Goal: Transaction & Acquisition: Purchase product/service

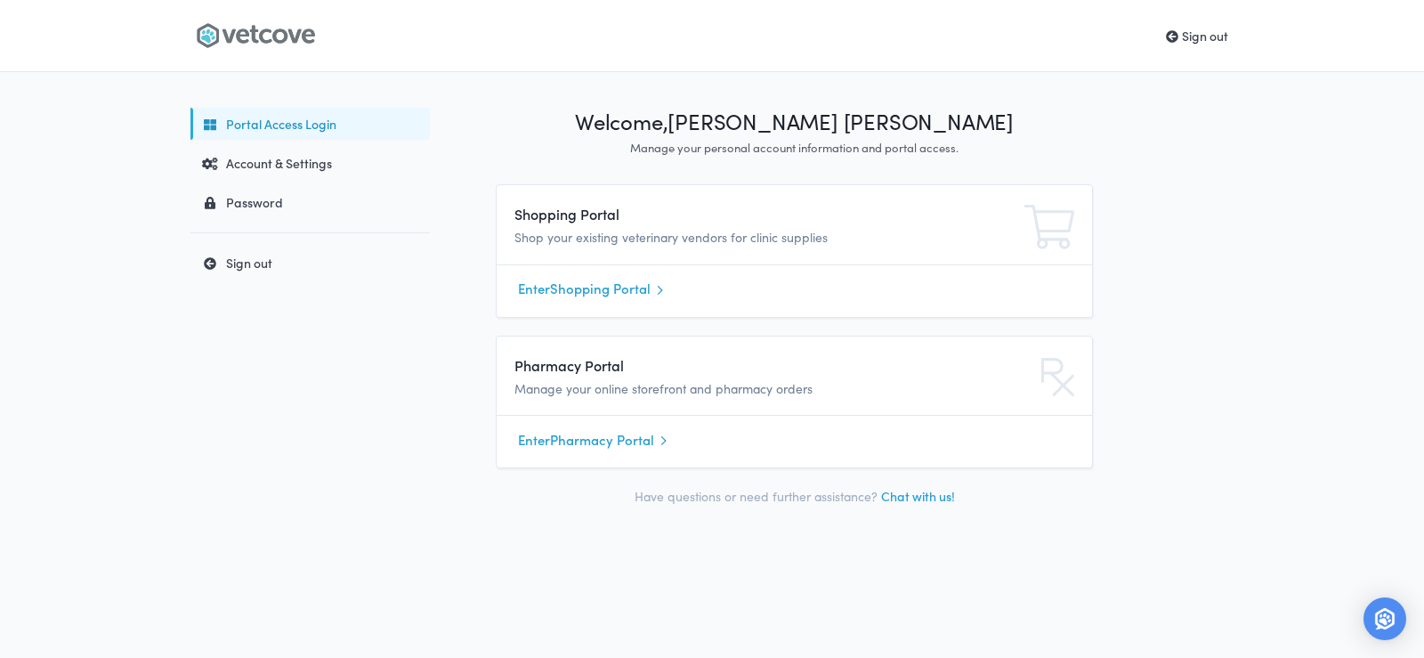
click at [614, 293] on link "Enter Shopping Portal" at bounding box center [794, 289] width 553 height 27
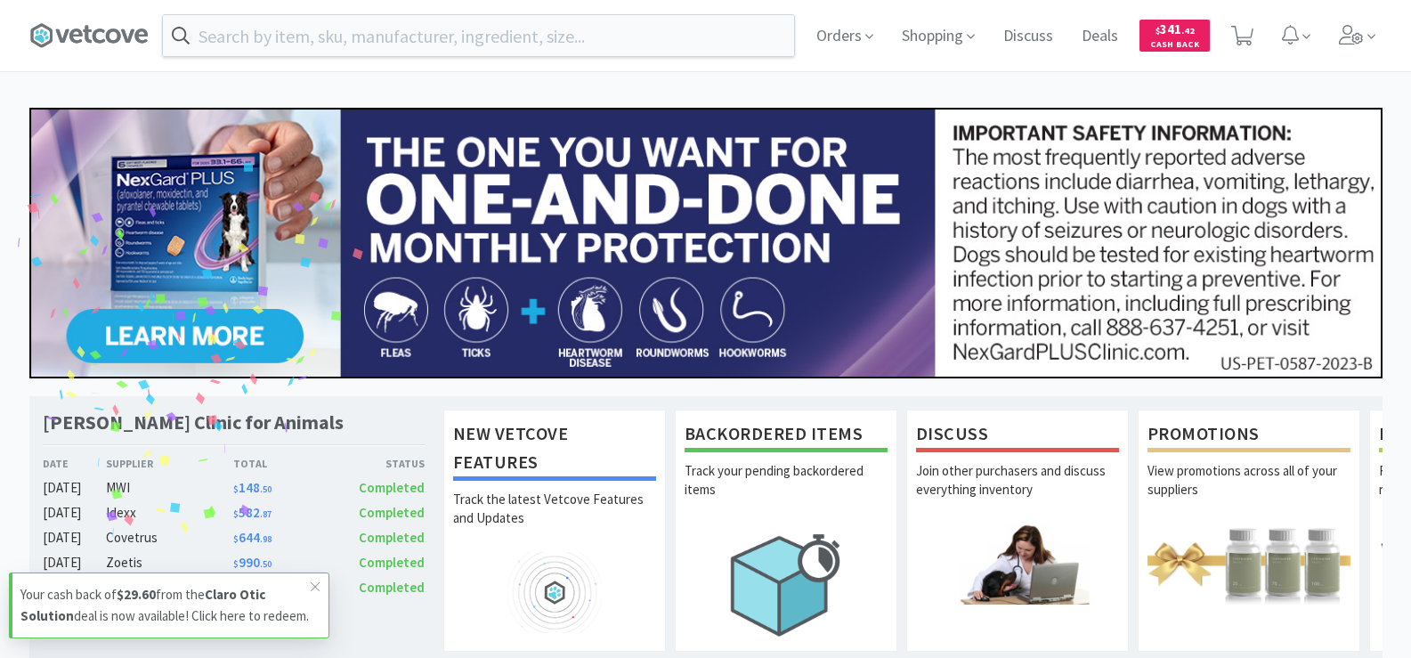
click at [329, 11] on div "Orders Shopping Discuss Discuss Deals Deals $ 341 . 42 Cash Back" at bounding box center [705, 35] width 1353 height 71
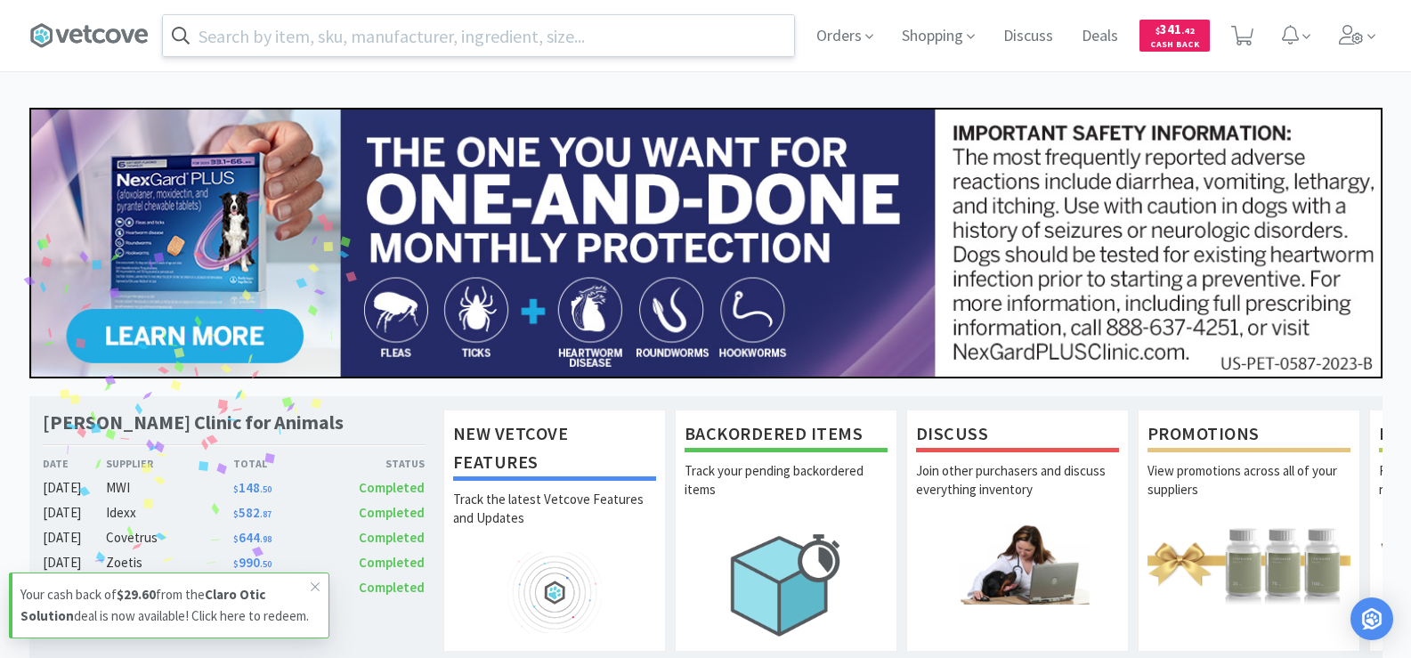
click at [341, 32] on input "text" at bounding box center [478, 35] width 631 height 41
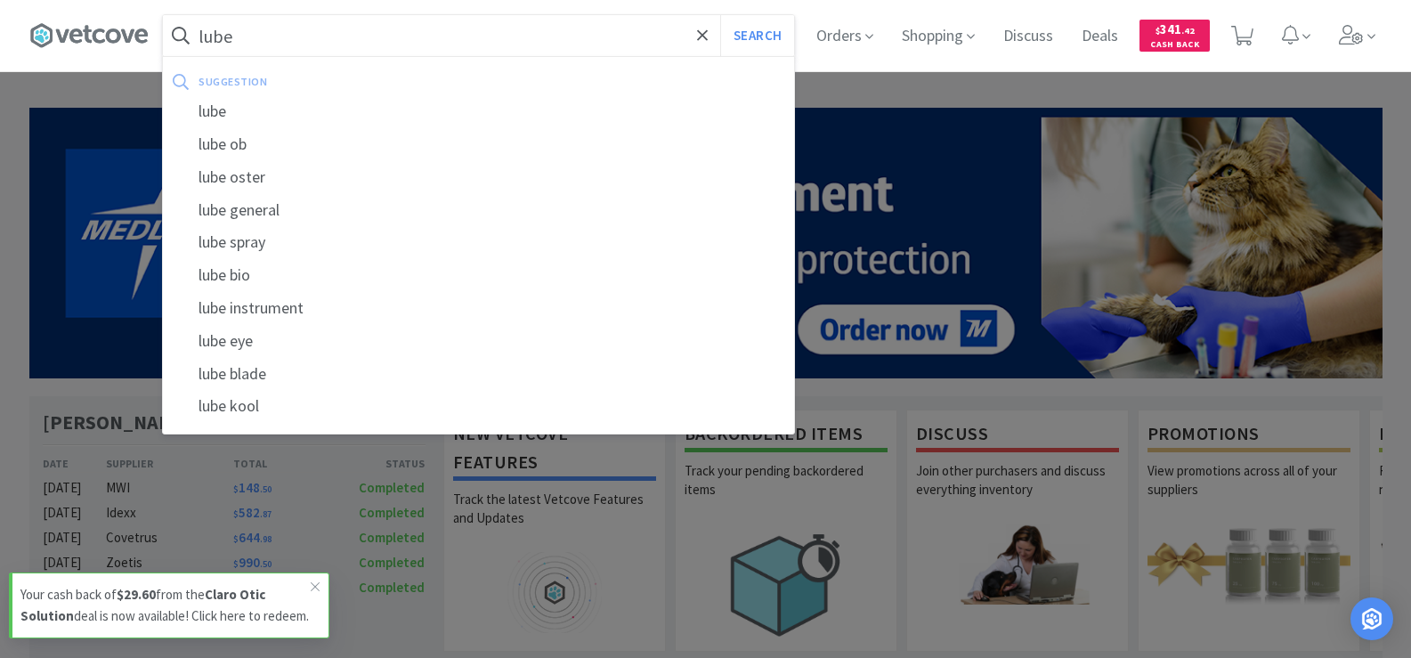
type input "lube"
click at [720, 15] on button "Search" at bounding box center [757, 35] width 74 height 41
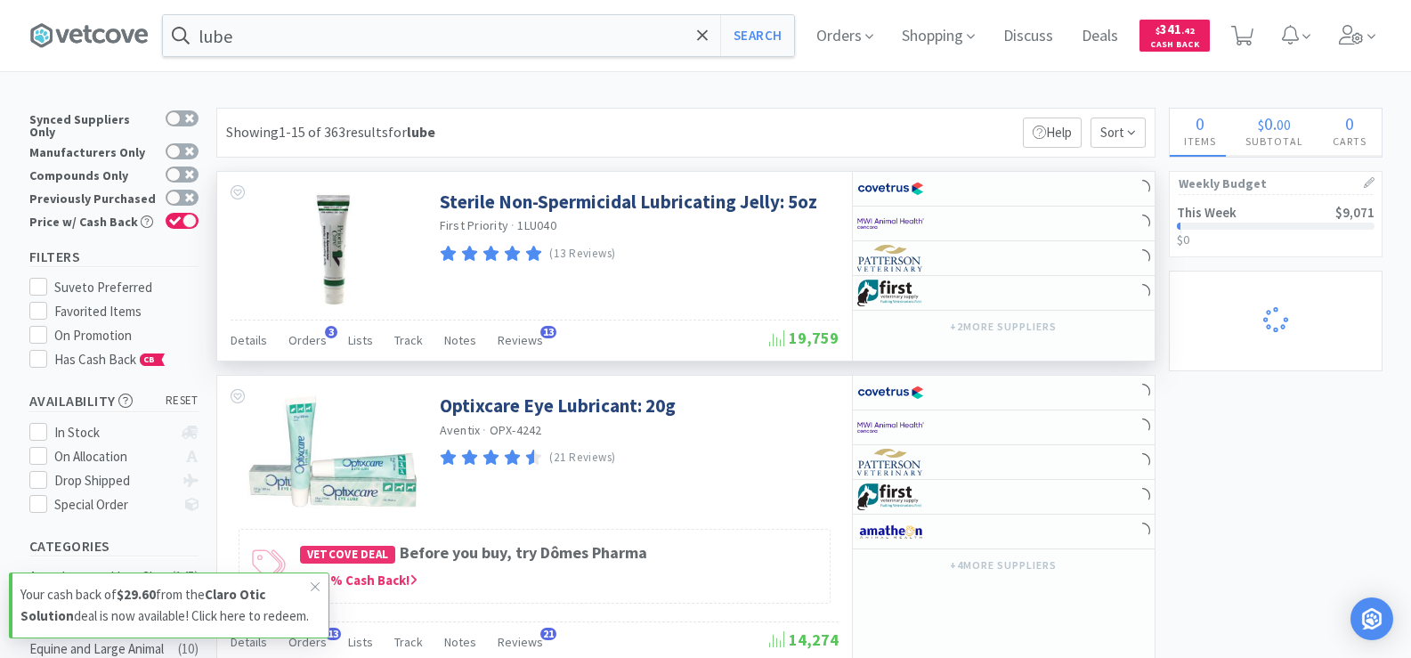
select select "1"
select select "6"
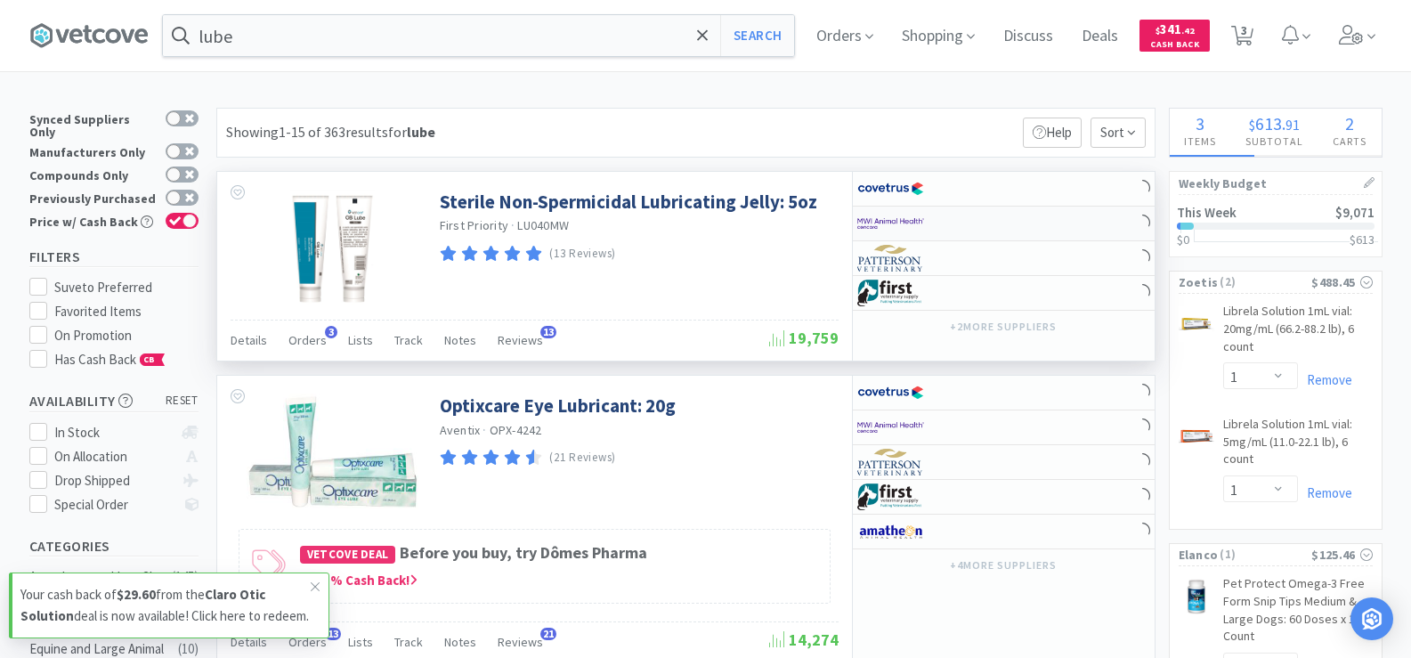
select select "6"
select select "1"
select select "2"
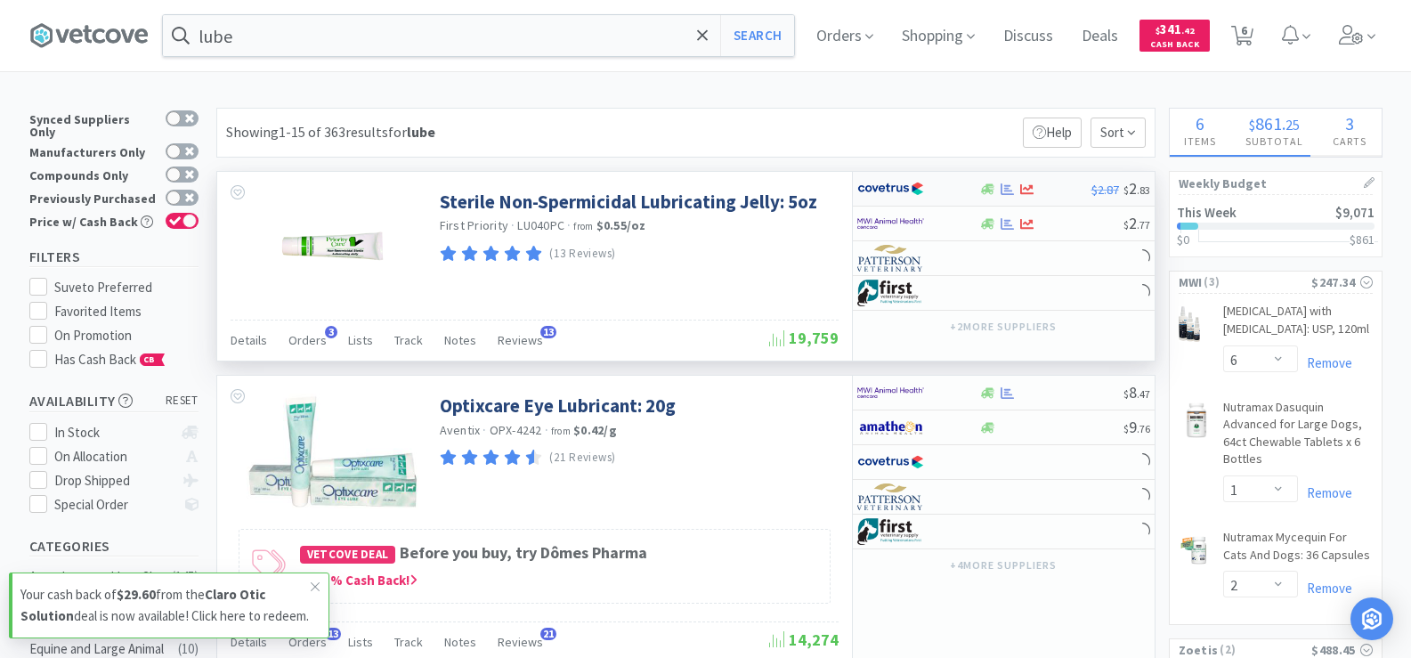
select select "1"
select select "3"
select select "4"
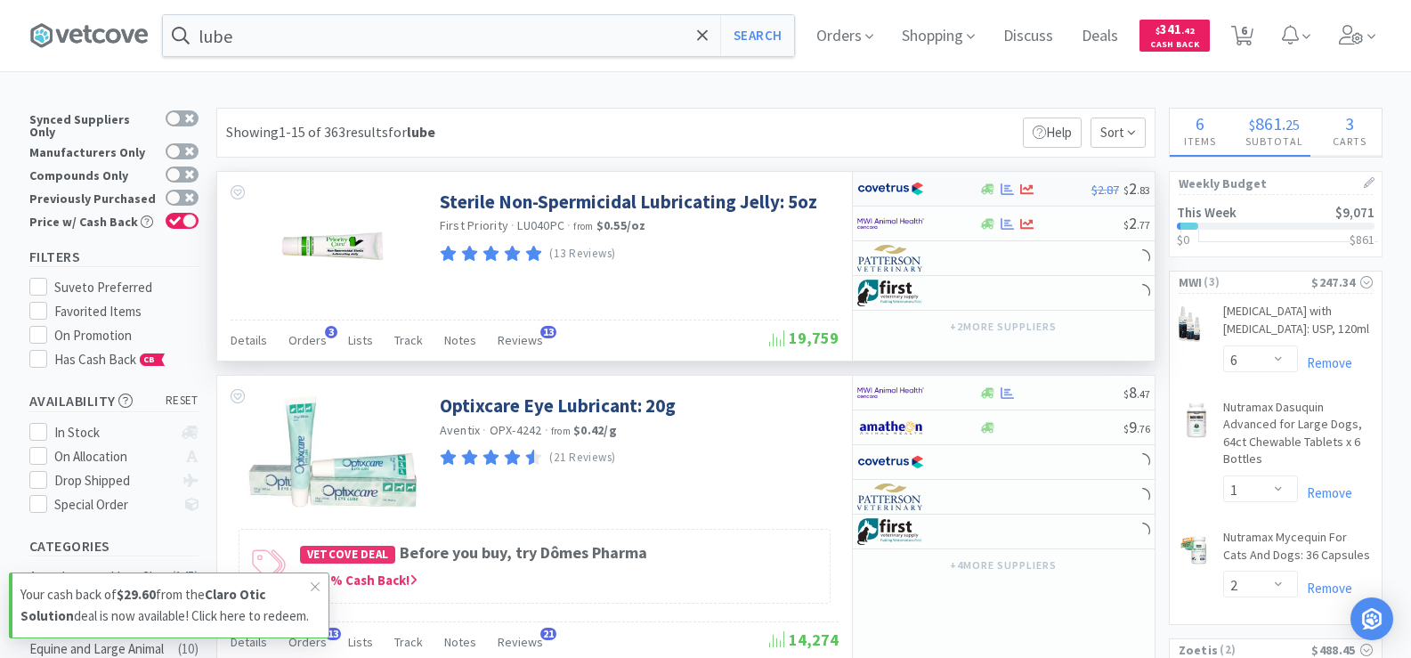
select select "1"
select select "2"
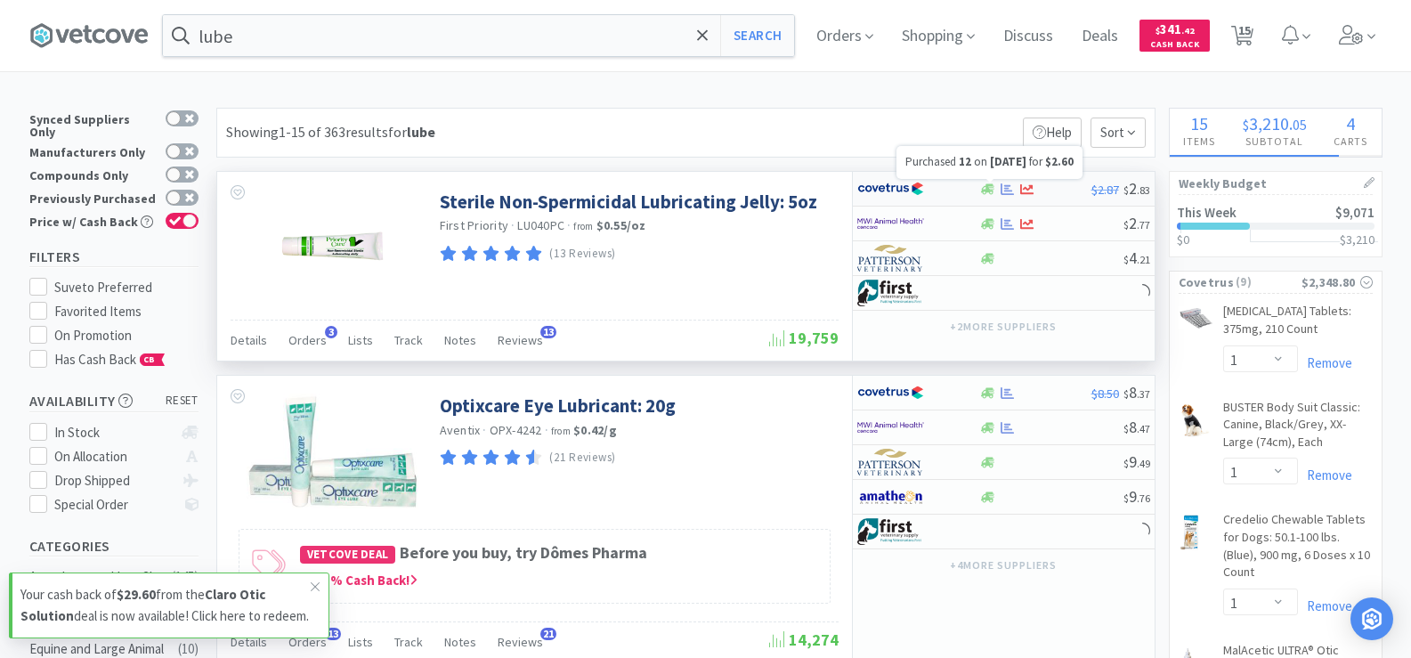
click at [1012, 190] on icon at bounding box center [1006, 188] width 13 height 12
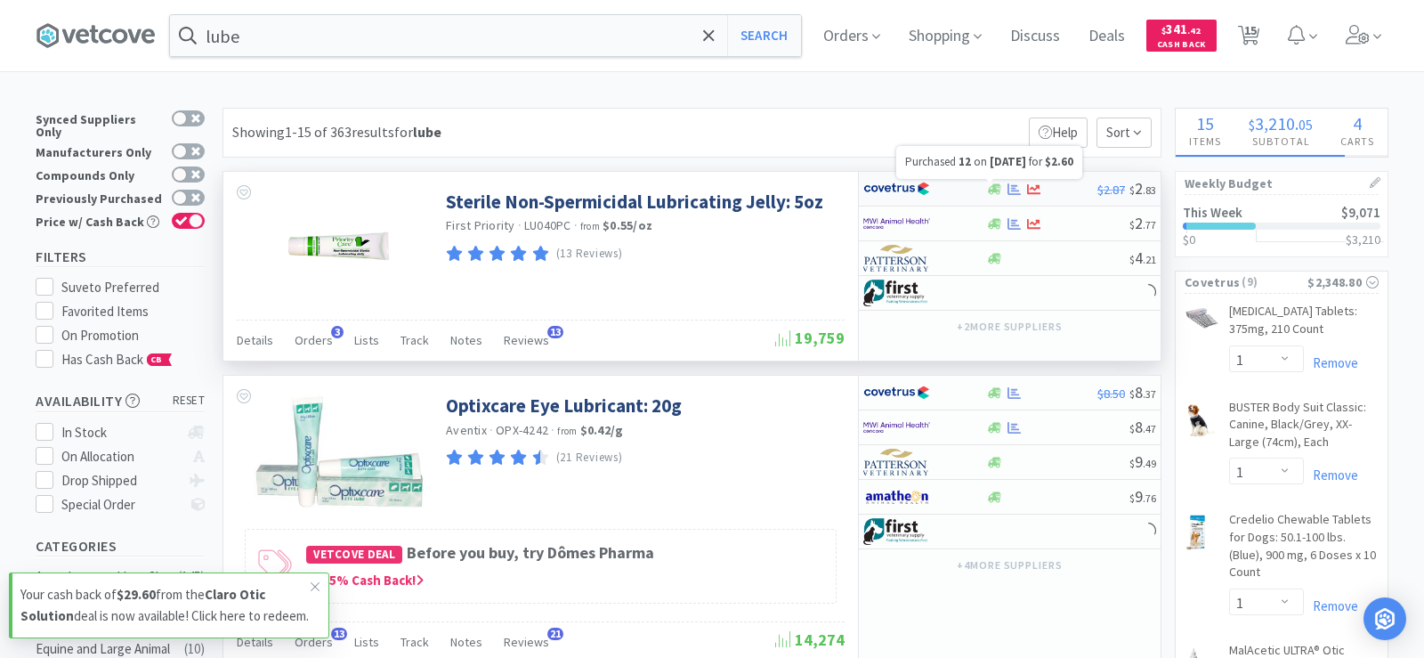
select select "1"
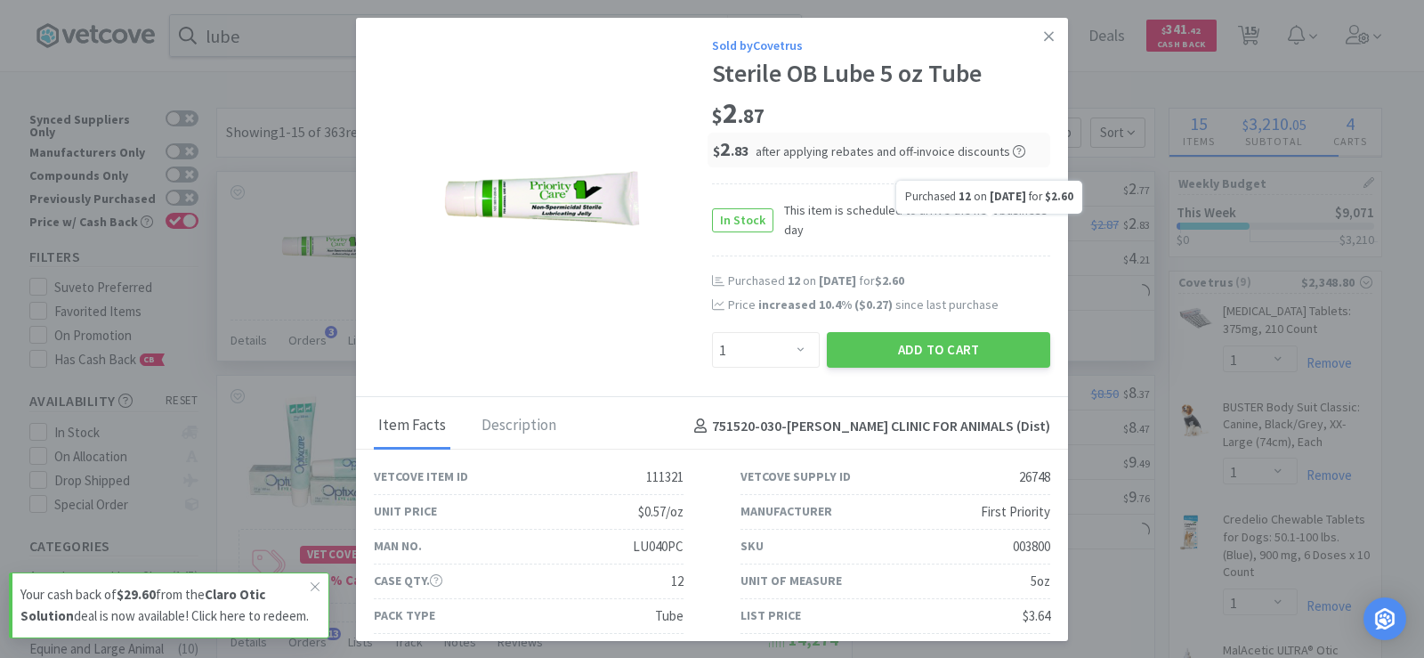
select select "1"
click at [750, 352] on select "Enter Quantity 1 2 3 4 5 6 7 8 9 10 11 12 13 14 15 16 17 18 19 20 Enter Quantity" at bounding box center [766, 350] width 108 height 36
select select "12"
click at [712, 332] on select "Enter Quantity 1 2 3 4 5 6 7 8 9 10 11 12 13 14 15 16 17 18 19 20 Enter Quantity" at bounding box center [766, 350] width 108 height 36
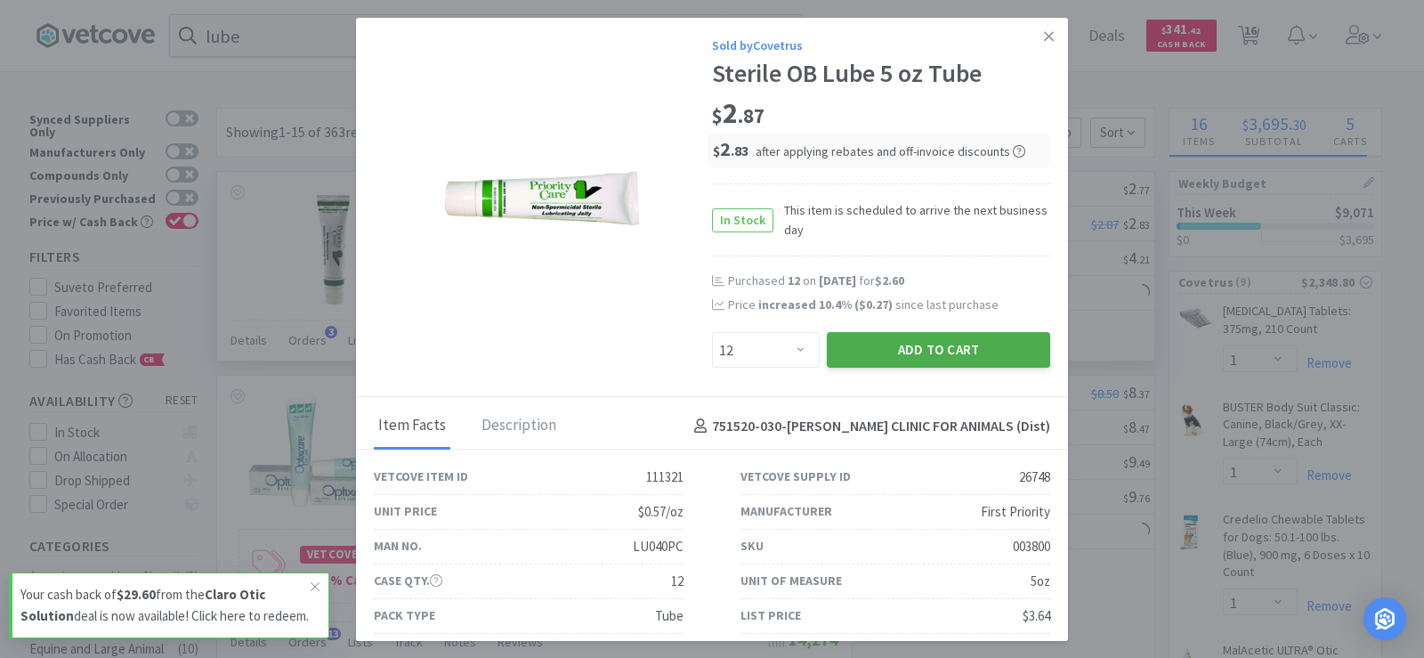
click at [887, 344] on button "Add to Cart" at bounding box center [938, 350] width 223 height 36
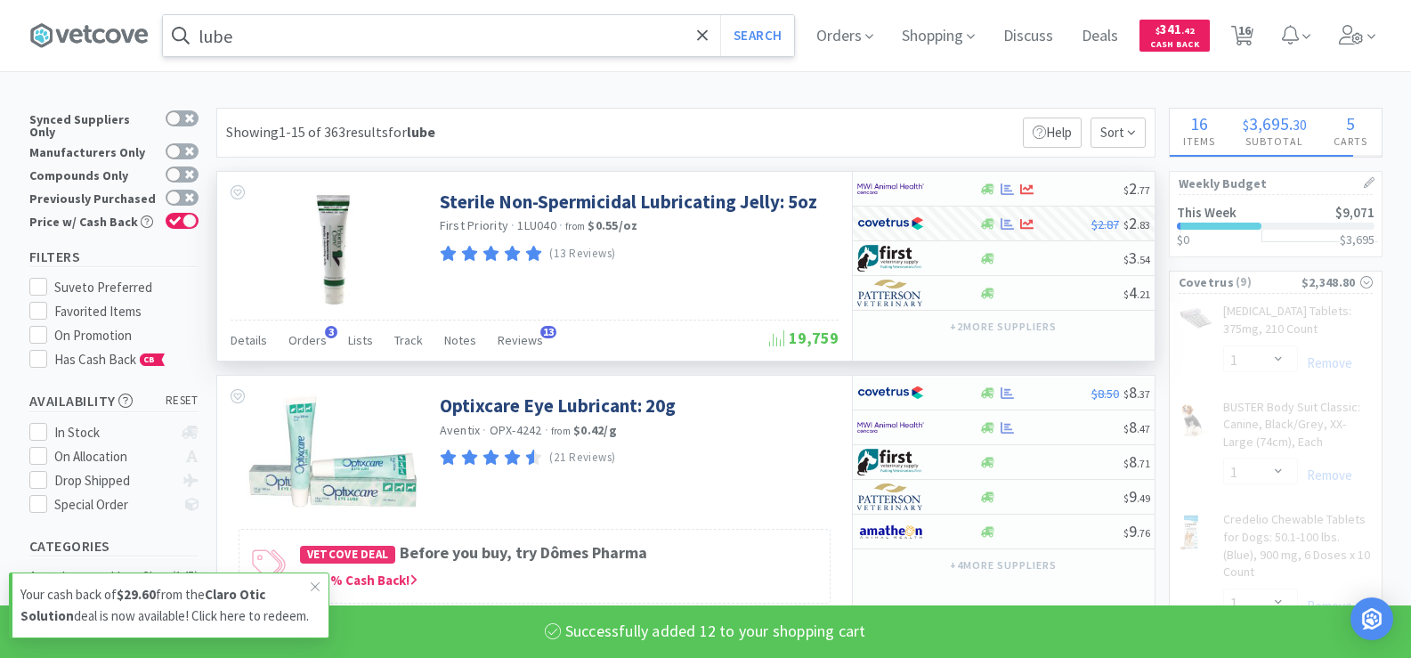
click at [328, 34] on input "lube" at bounding box center [478, 35] width 631 height 41
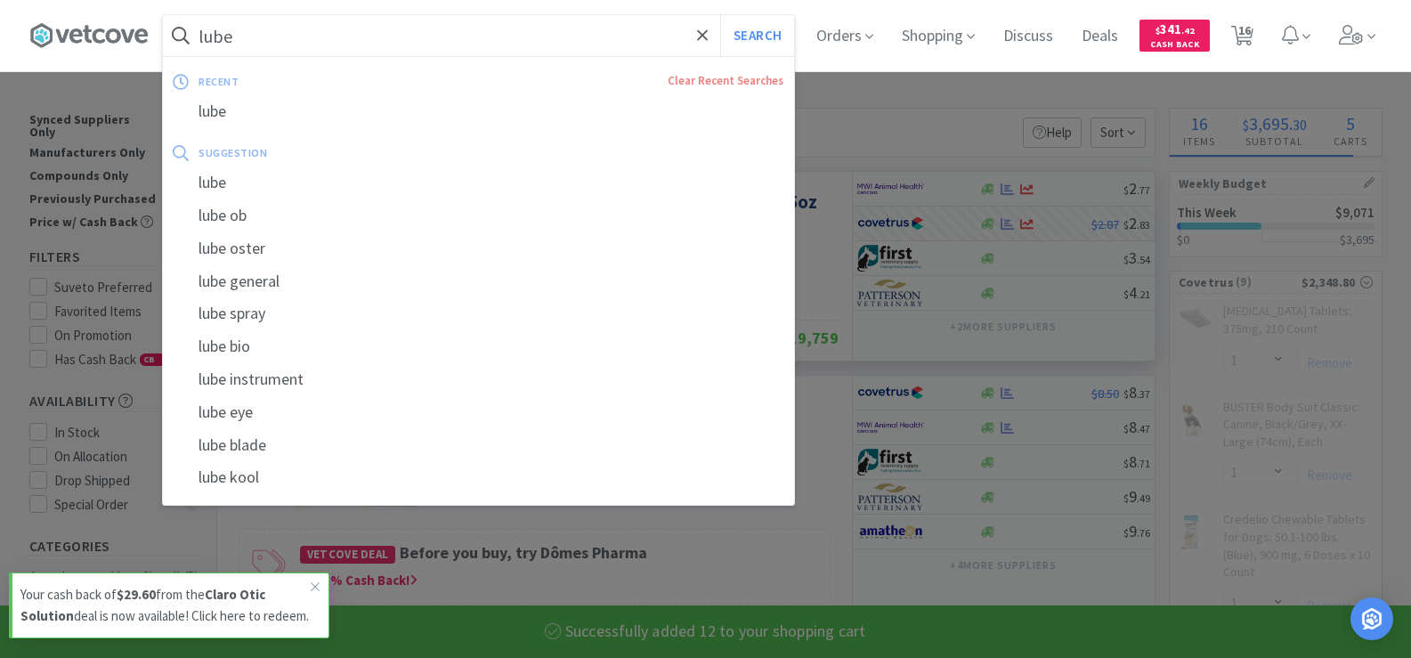
select select "12"
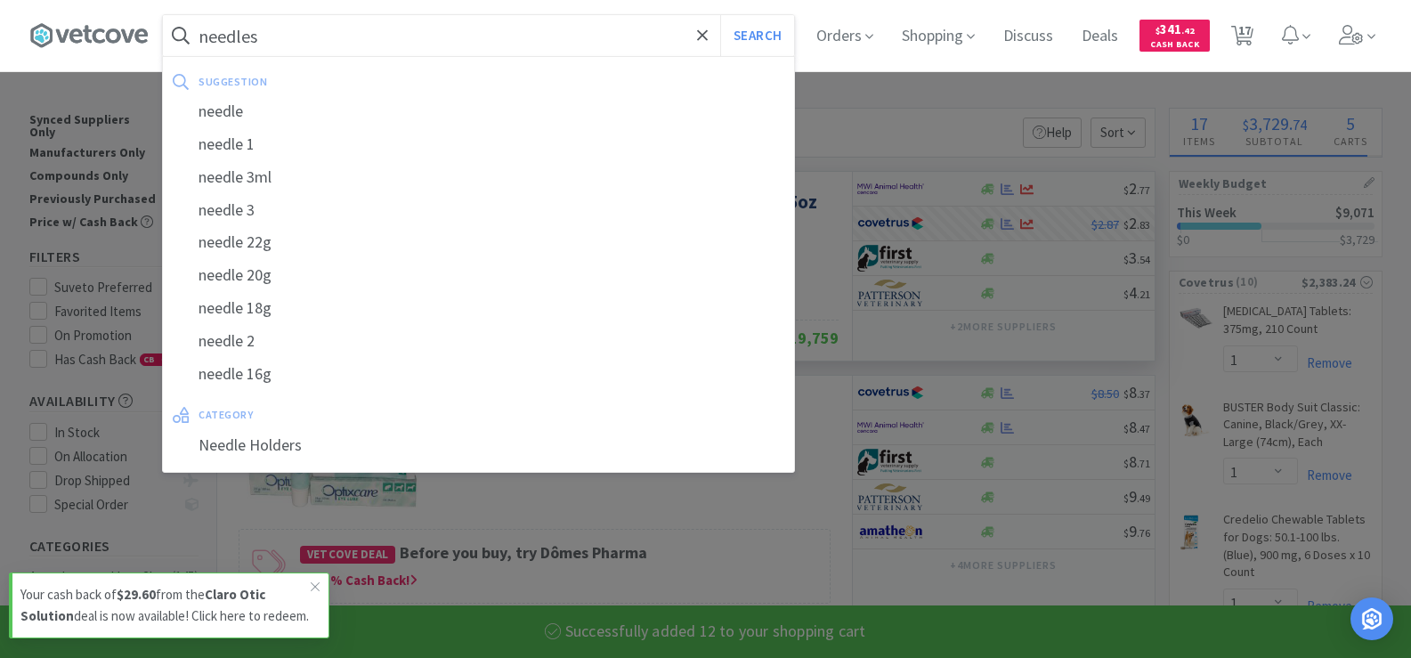
type input "needles"
click at [720, 15] on button "Search" at bounding box center [757, 35] width 74 height 41
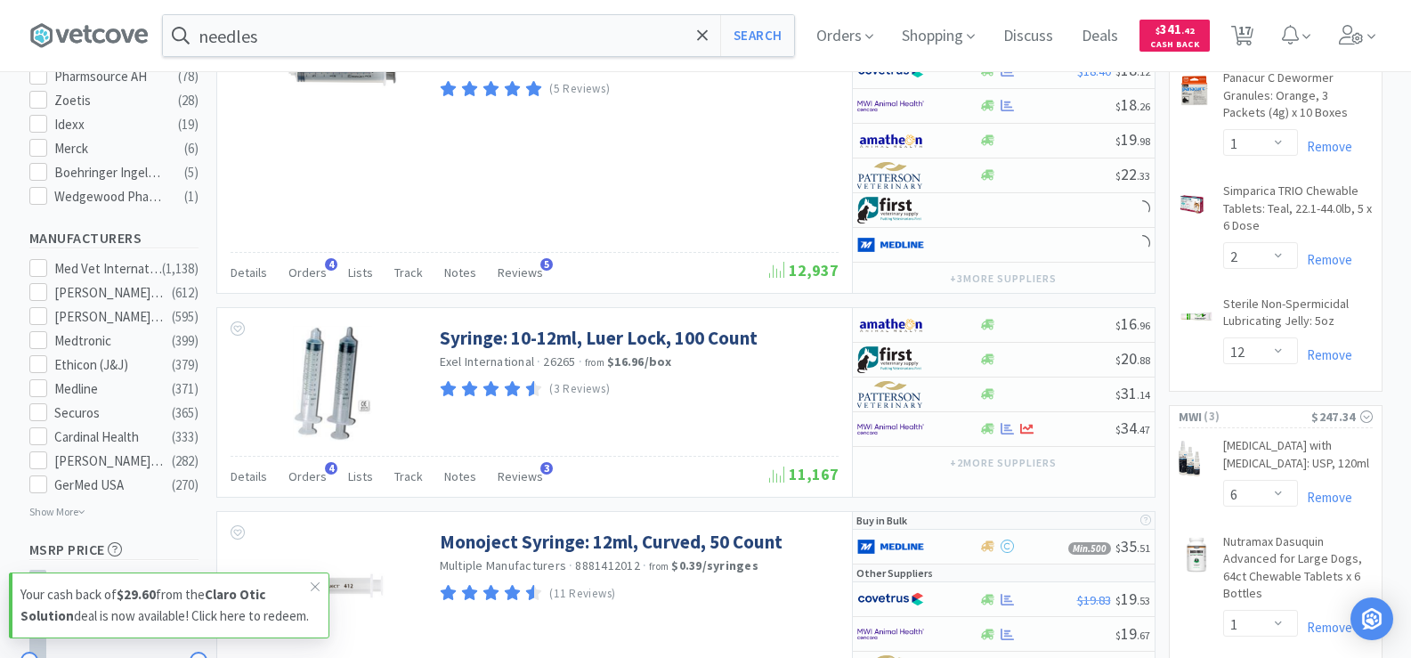
scroll to position [1335, 0]
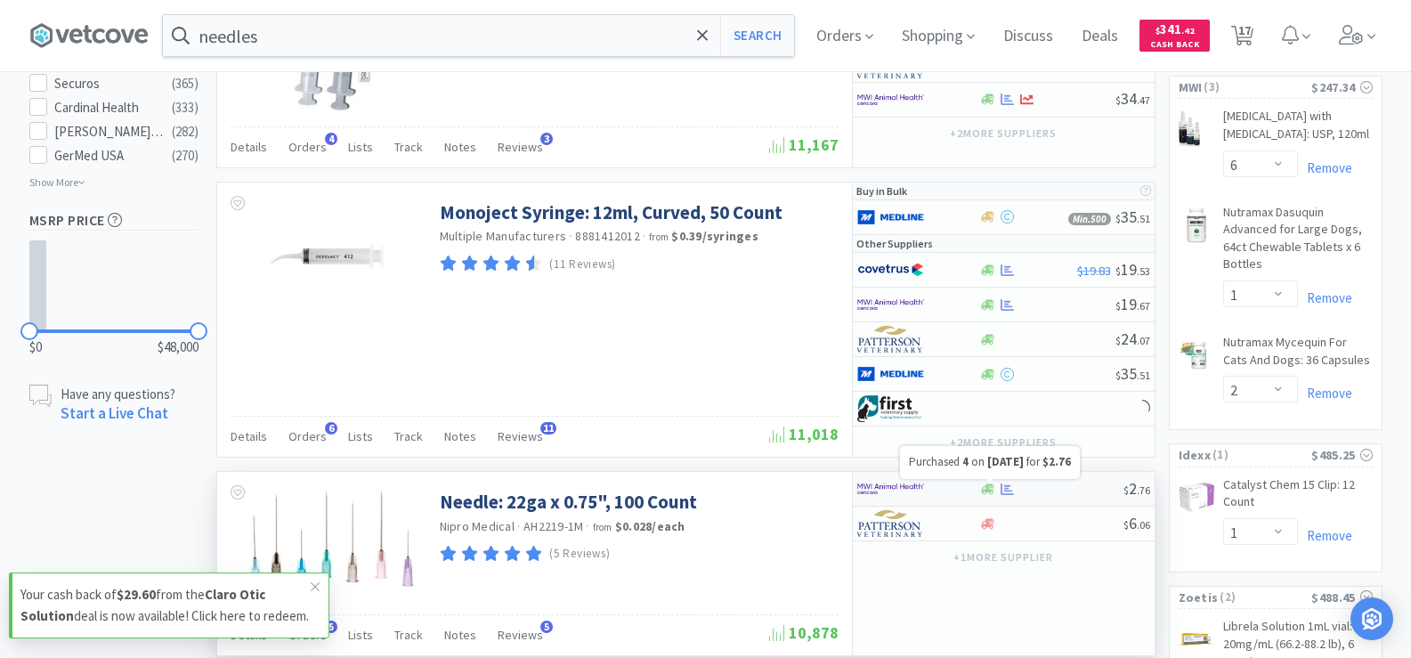
click at [1002, 488] on icon at bounding box center [1006, 488] width 13 height 13
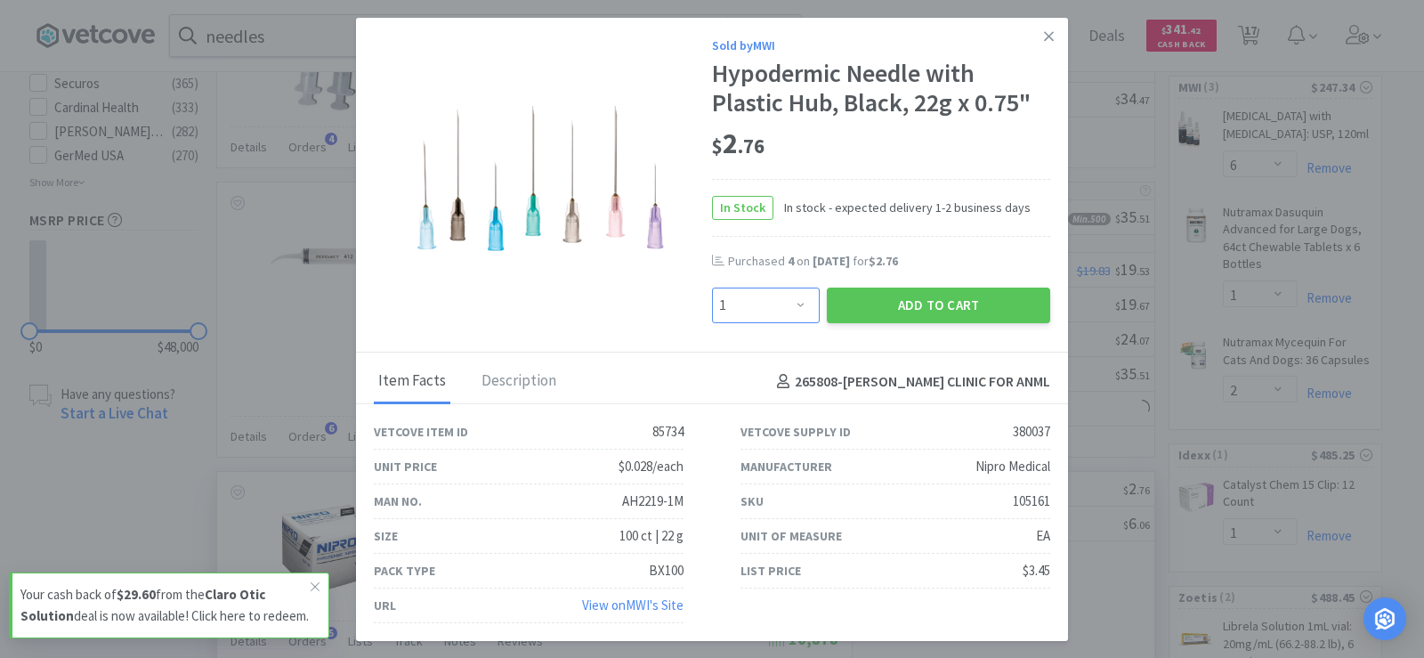
click at [781, 309] on select "Enter Quantity 1 2 3 4 5 6 7 8 9 10 11 12 13 14 15 16 17 18 19 20 Enter Quantity" at bounding box center [766, 306] width 108 height 36
select select "4"
click at [712, 288] on select "Enter Quantity 1 2 3 4 5 6 7 8 9 10 11 12 13 14 15 16 17 18 19 20 Enter Quantity" at bounding box center [766, 306] width 108 height 36
click at [893, 299] on button "Add to Cart" at bounding box center [938, 306] width 223 height 36
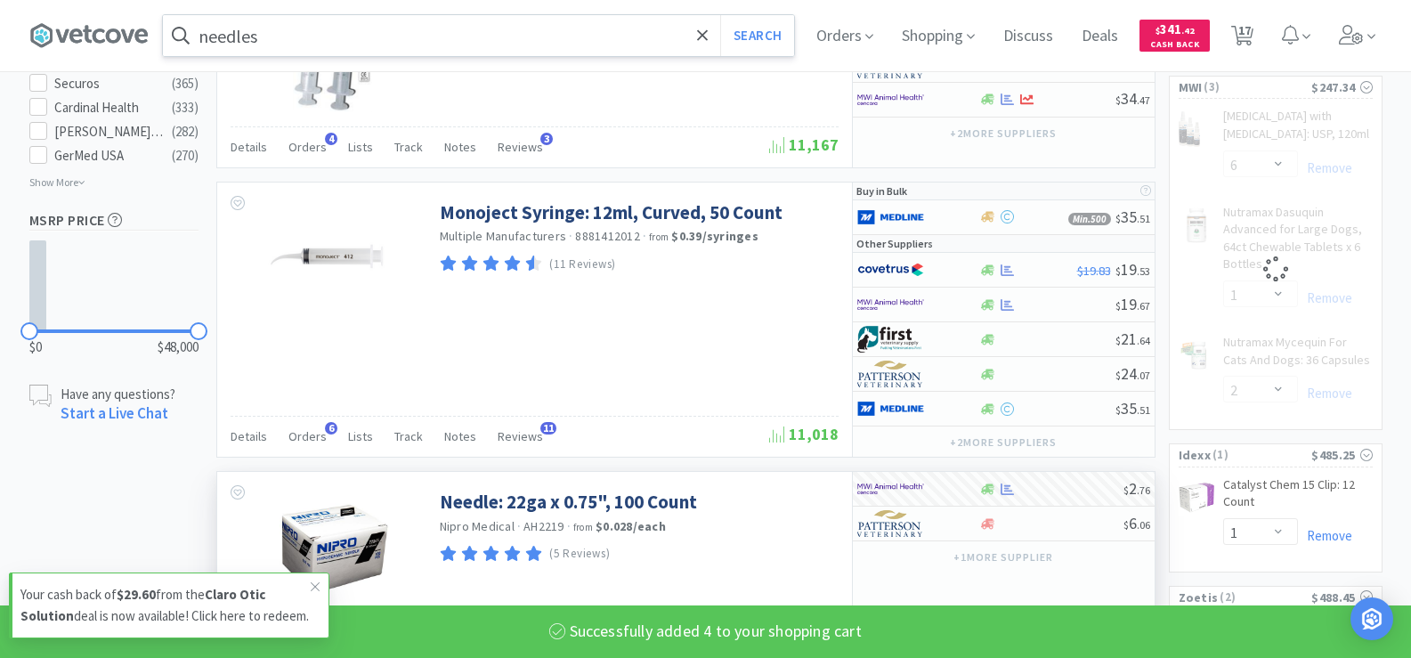
click at [440, 40] on input "needles" at bounding box center [478, 35] width 631 height 41
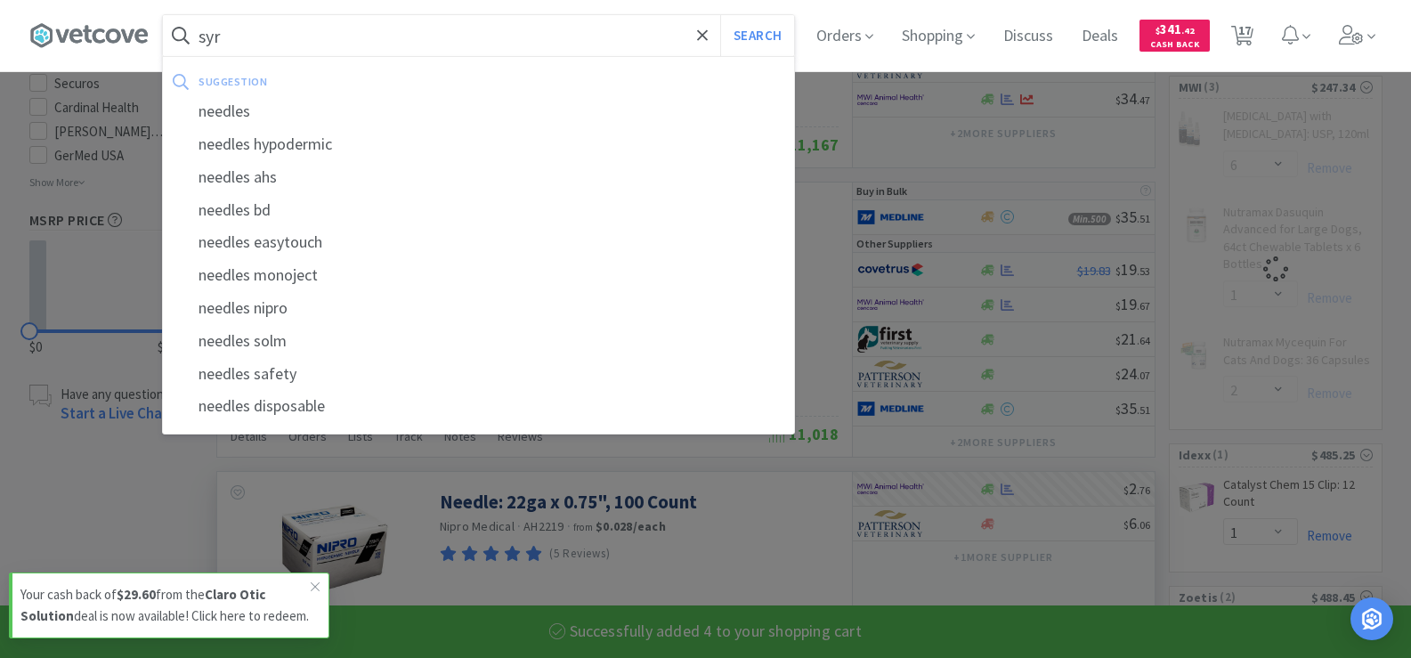
type input "syri"
select select "4"
select select "1"
select select "2"
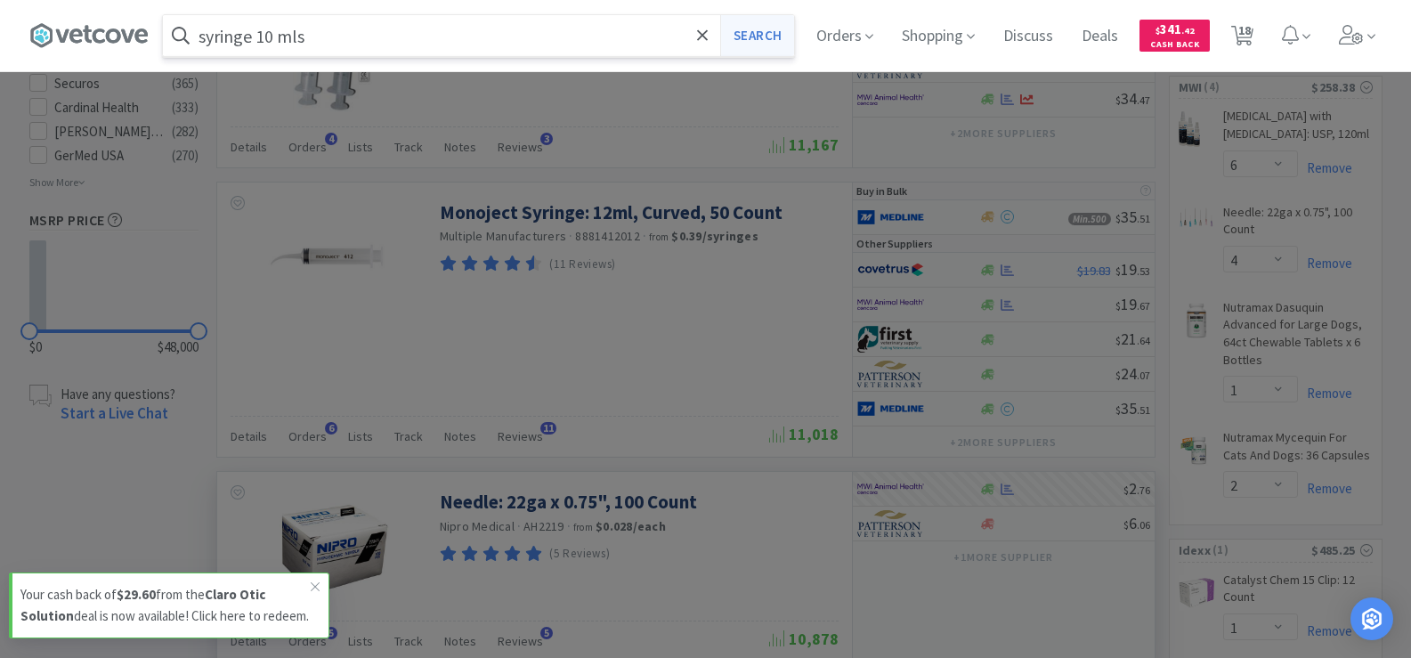
click at [768, 34] on button "Search" at bounding box center [757, 35] width 74 height 41
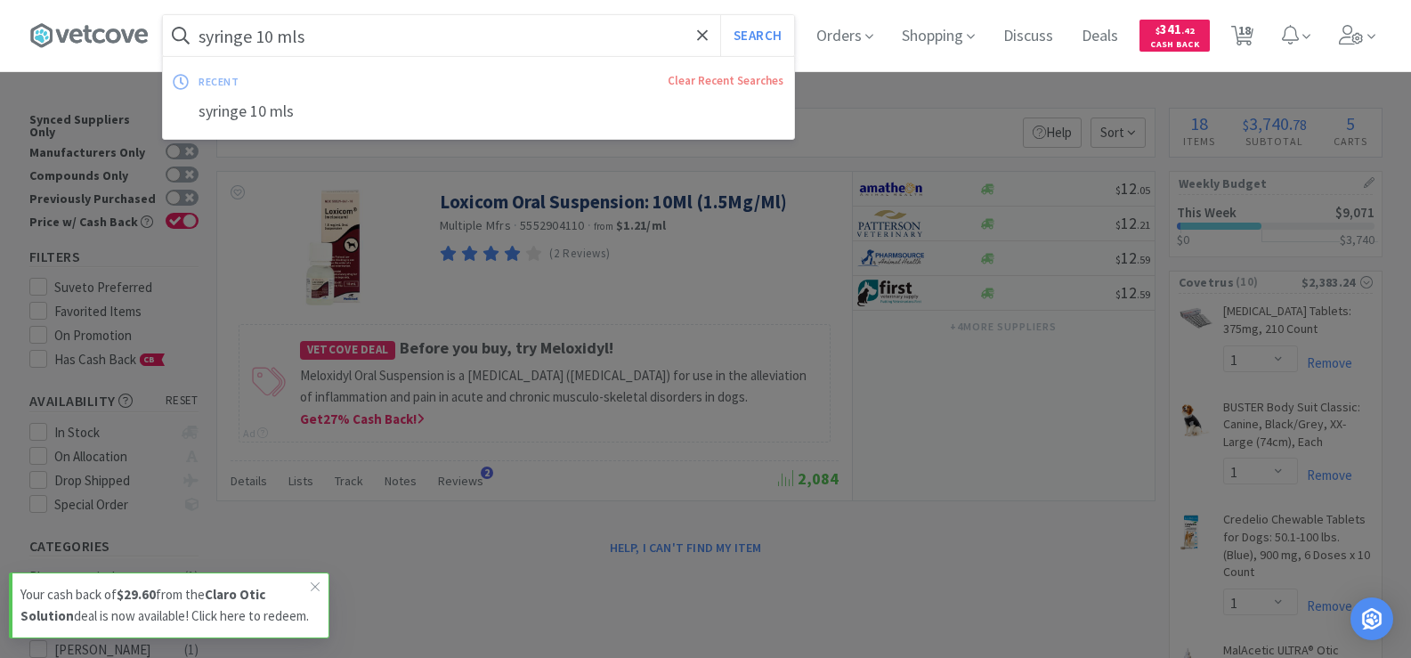
click at [344, 45] on input "syringe 10 mls" at bounding box center [478, 35] width 631 height 41
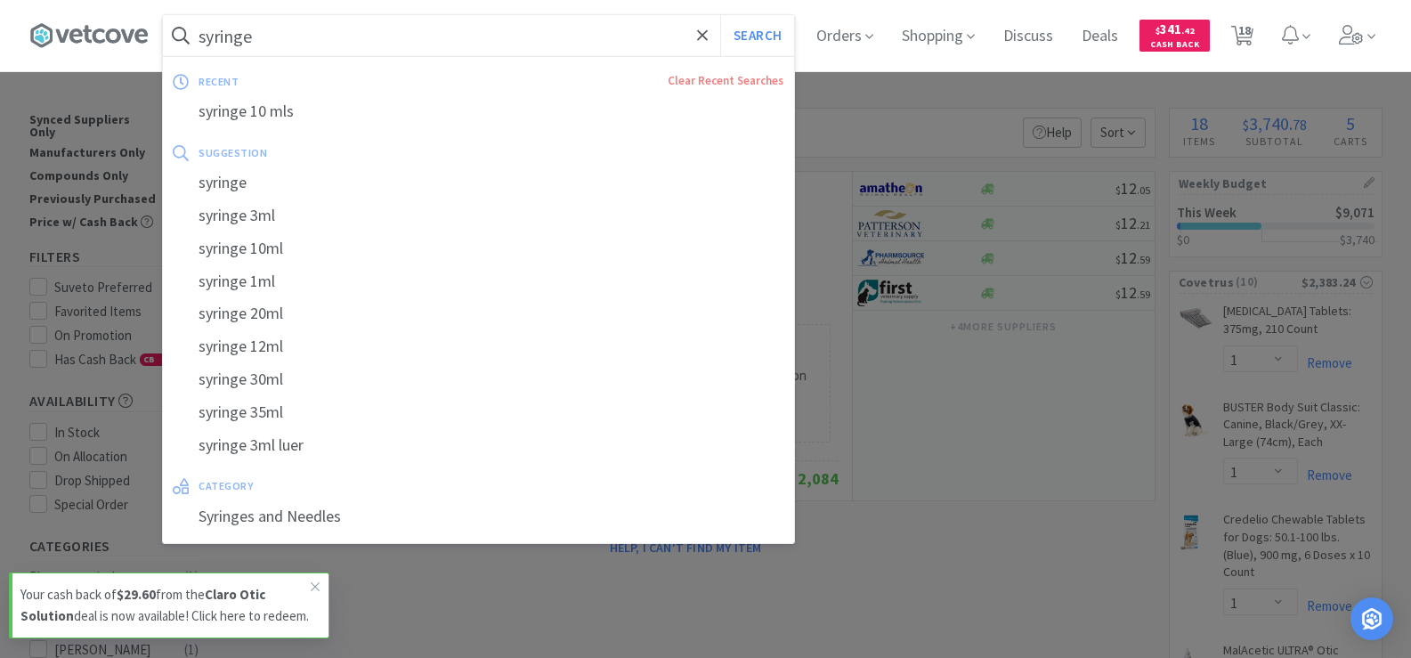
type input "syringe"
click at [720, 15] on button "Search" at bounding box center [757, 35] width 74 height 41
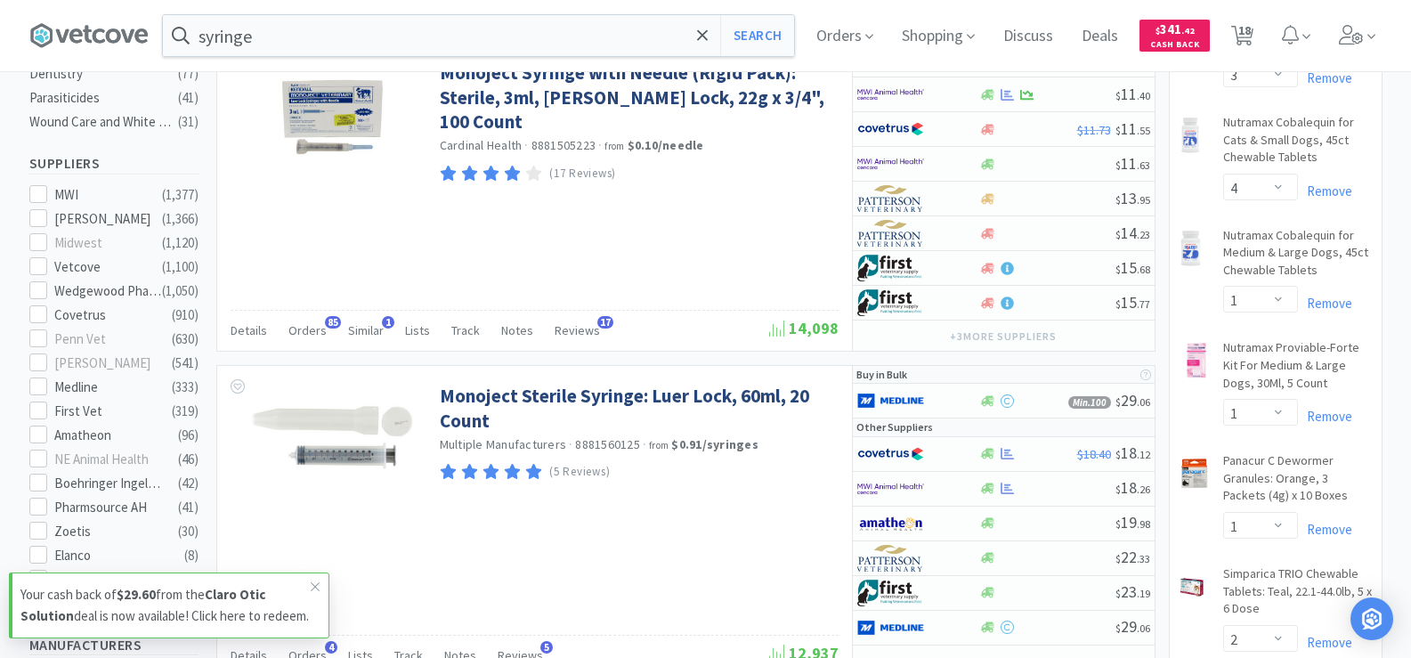
scroll to position [979, 0]
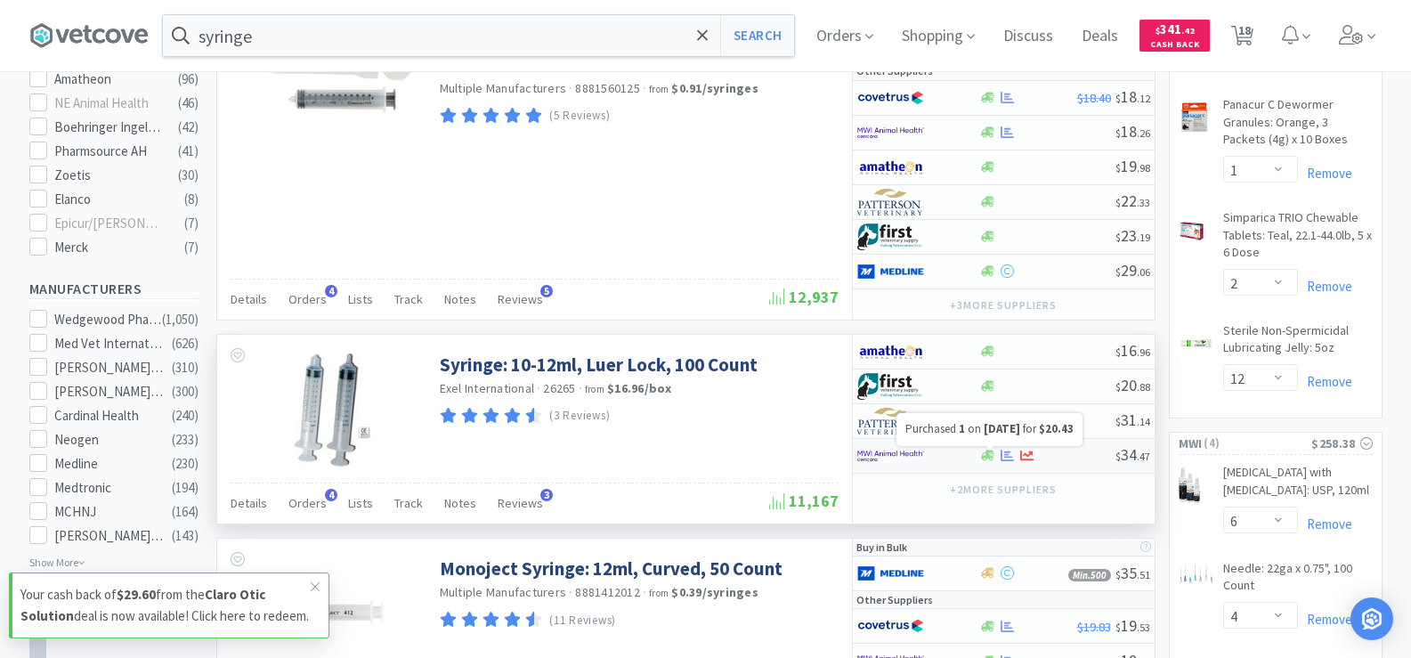
click at [1002, 457] on icon at bounding box center [1006, 455] width 13 height 13
select select "1"
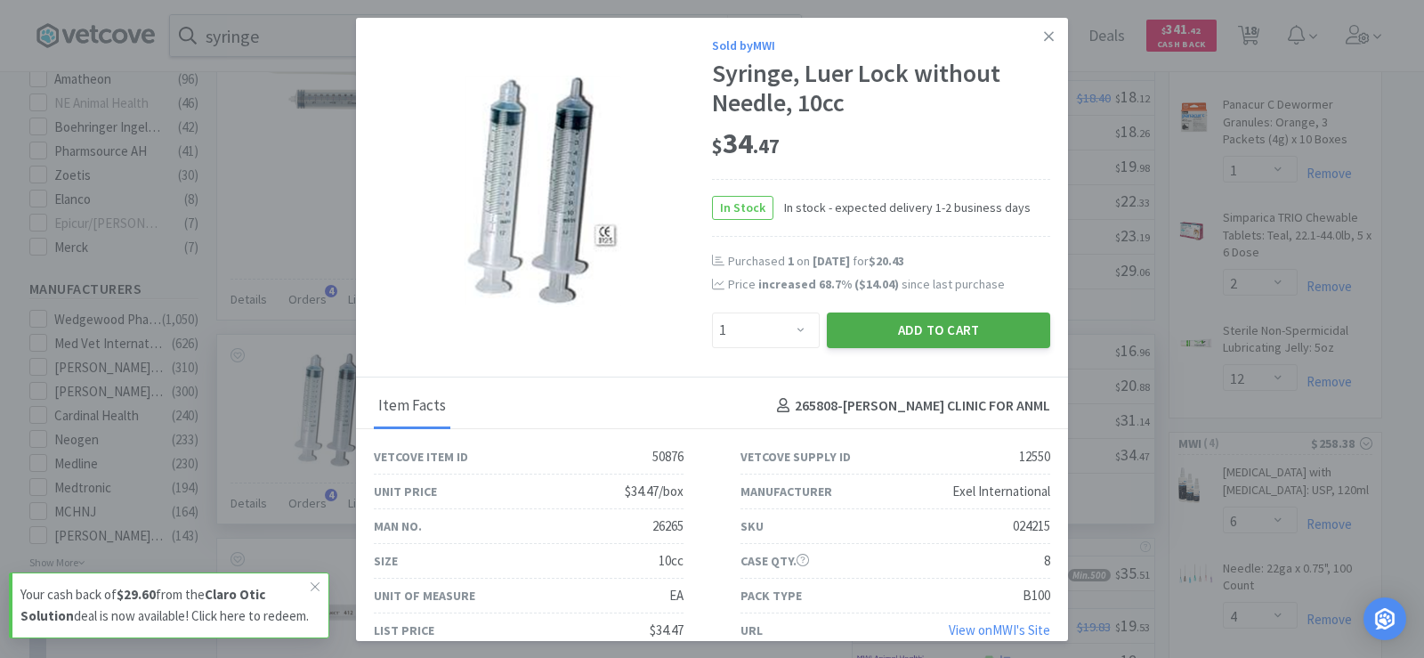
click at [852, 333] on button "Add to Cart" at bounding box center [938, 330] width 223 height 36
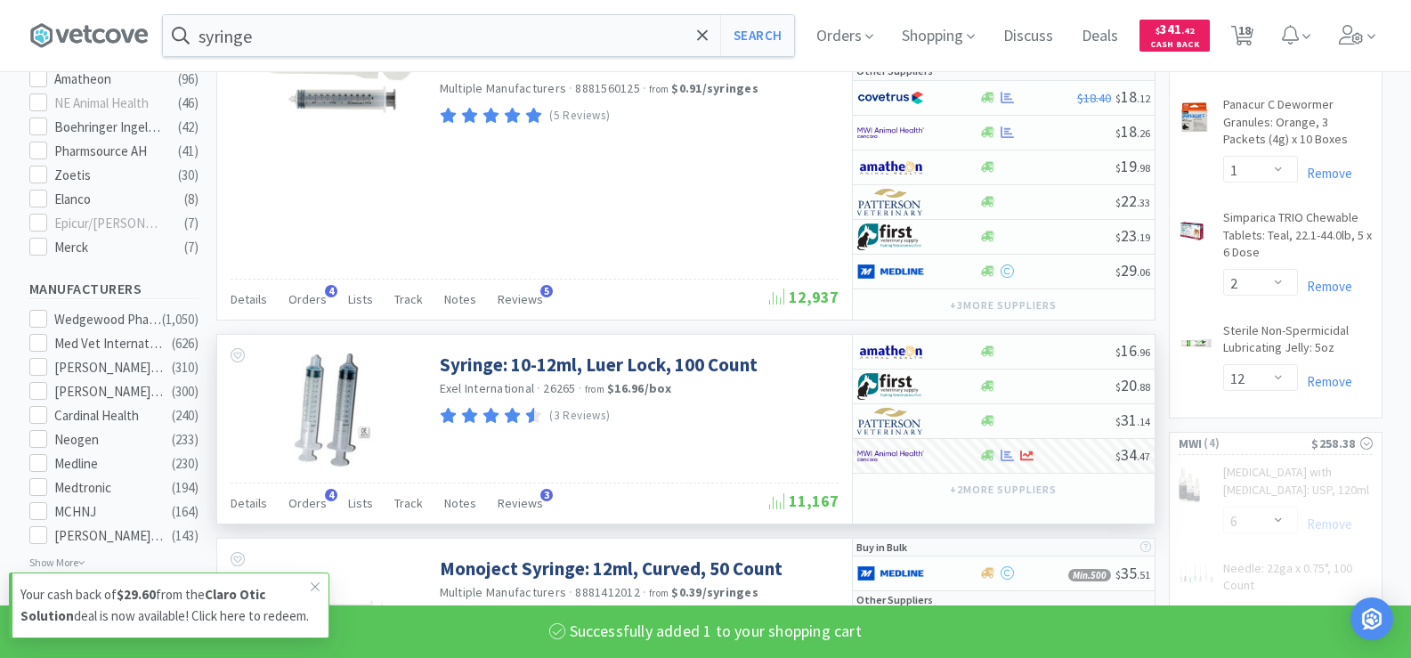
select select "1"
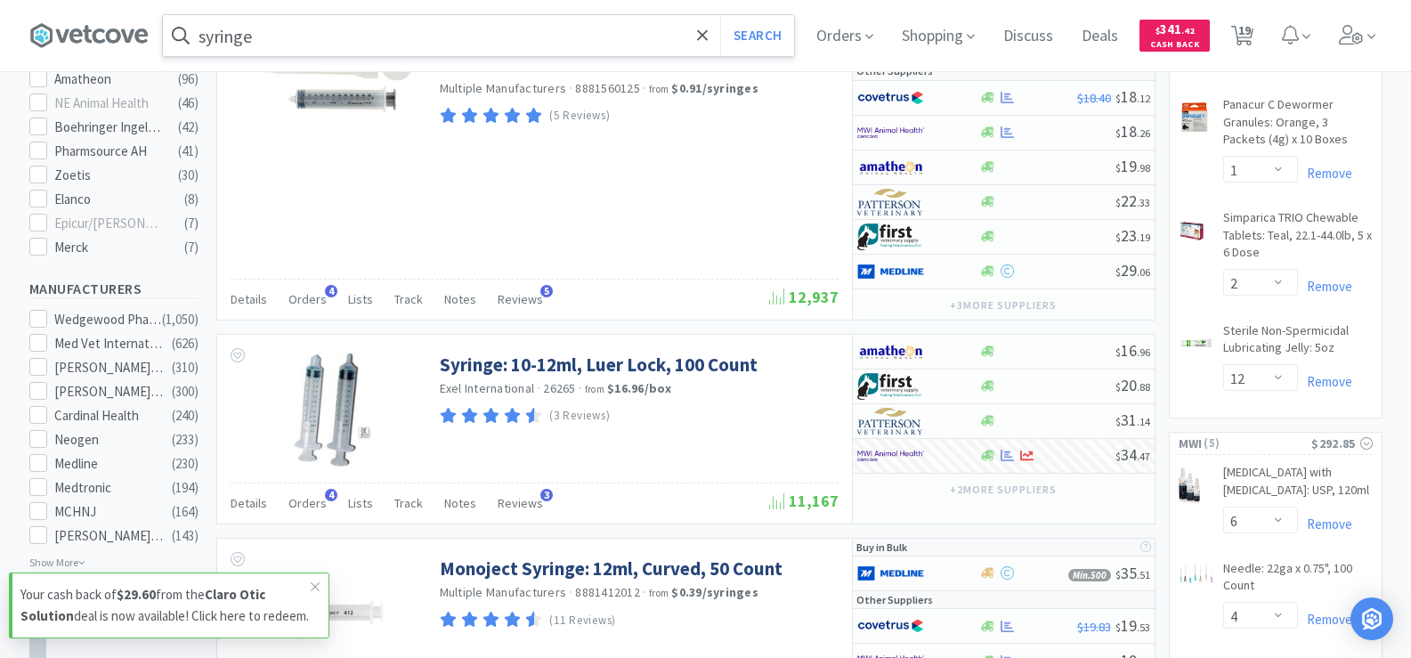
click at [279, 35] on input "syringe" at bounding box center [478, 35] width 631 height 41
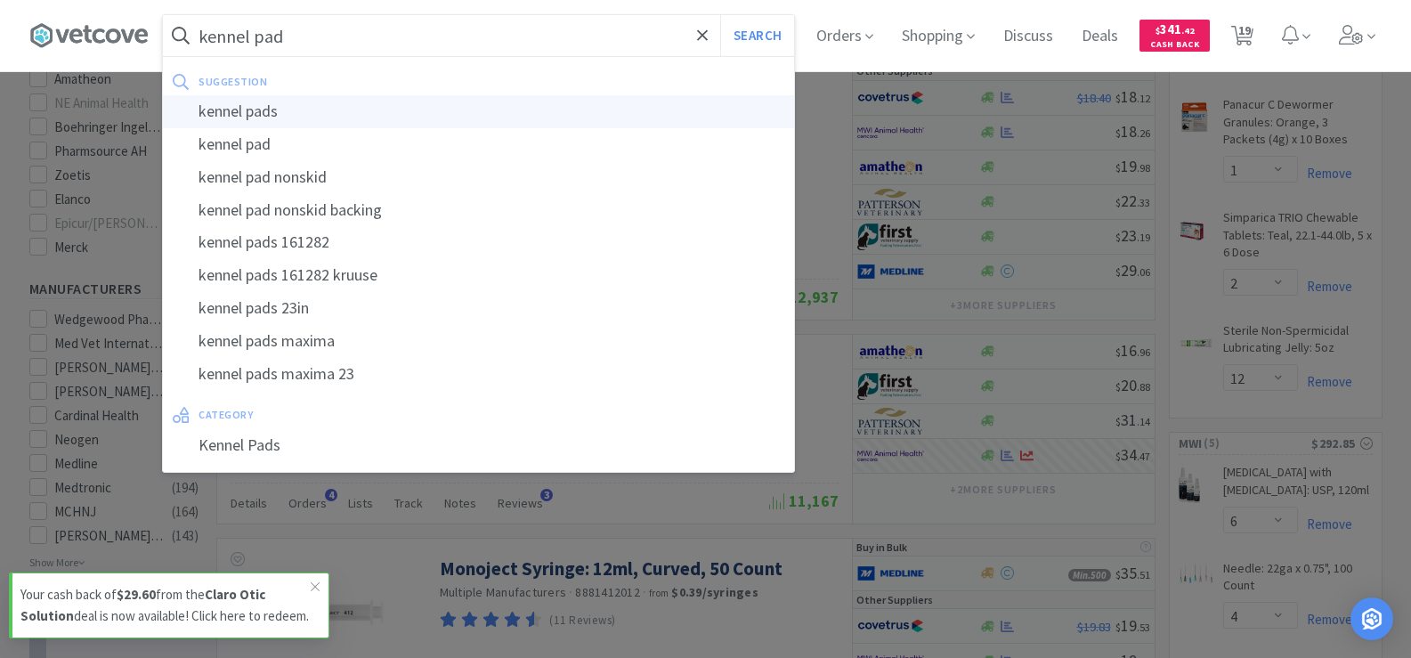
click at [288, 111] on div "kennel pads" at bounding box center [478, 111] width 631 height 33
type input "kennel pads"
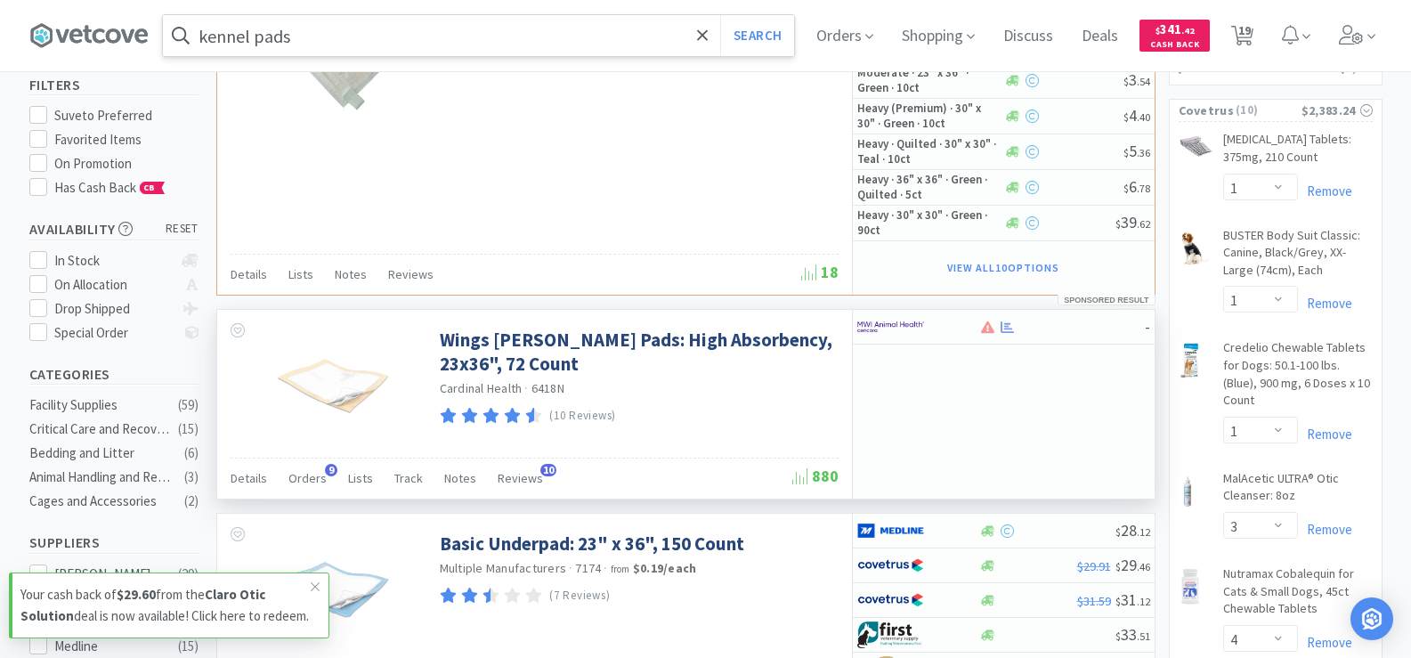
scroll to position [178, 0]
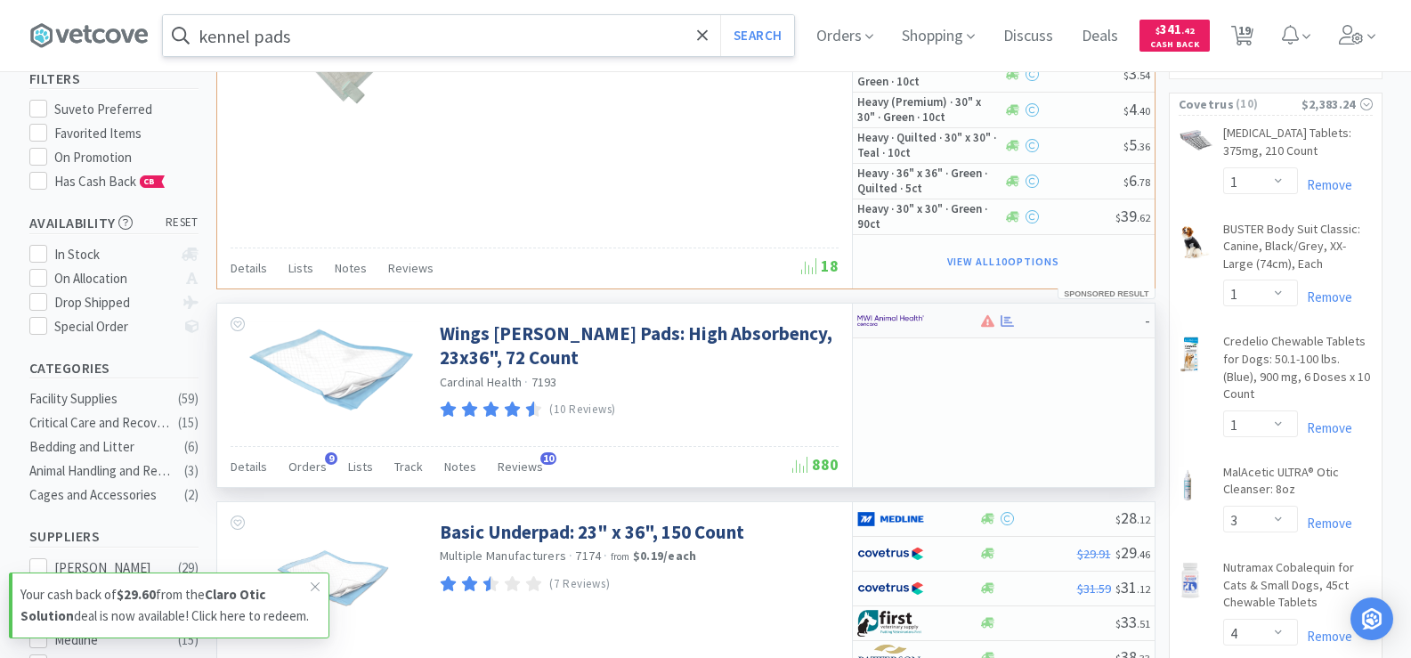
click at [1007, 336] on div "-" at bounding box center [1004, 321] width 302 height 35
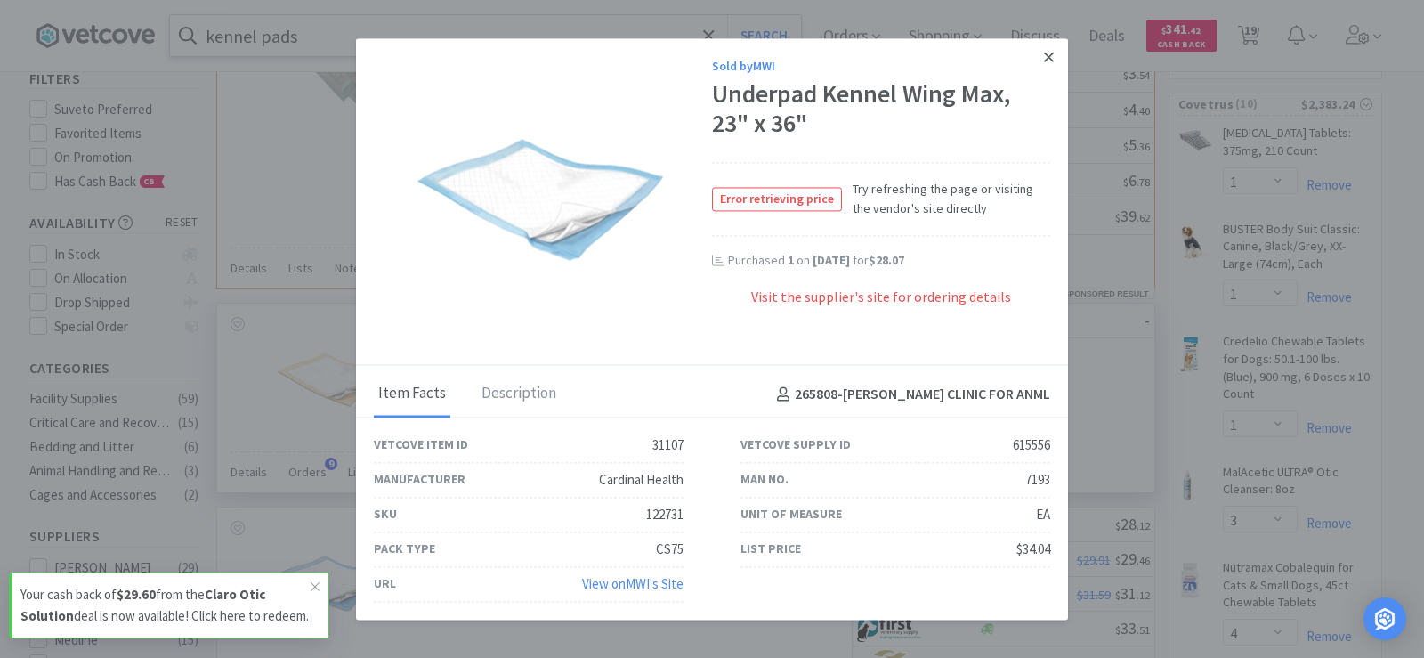
click at [1055, 58] on link at bounding box center [1048, 57] width 31 height 38
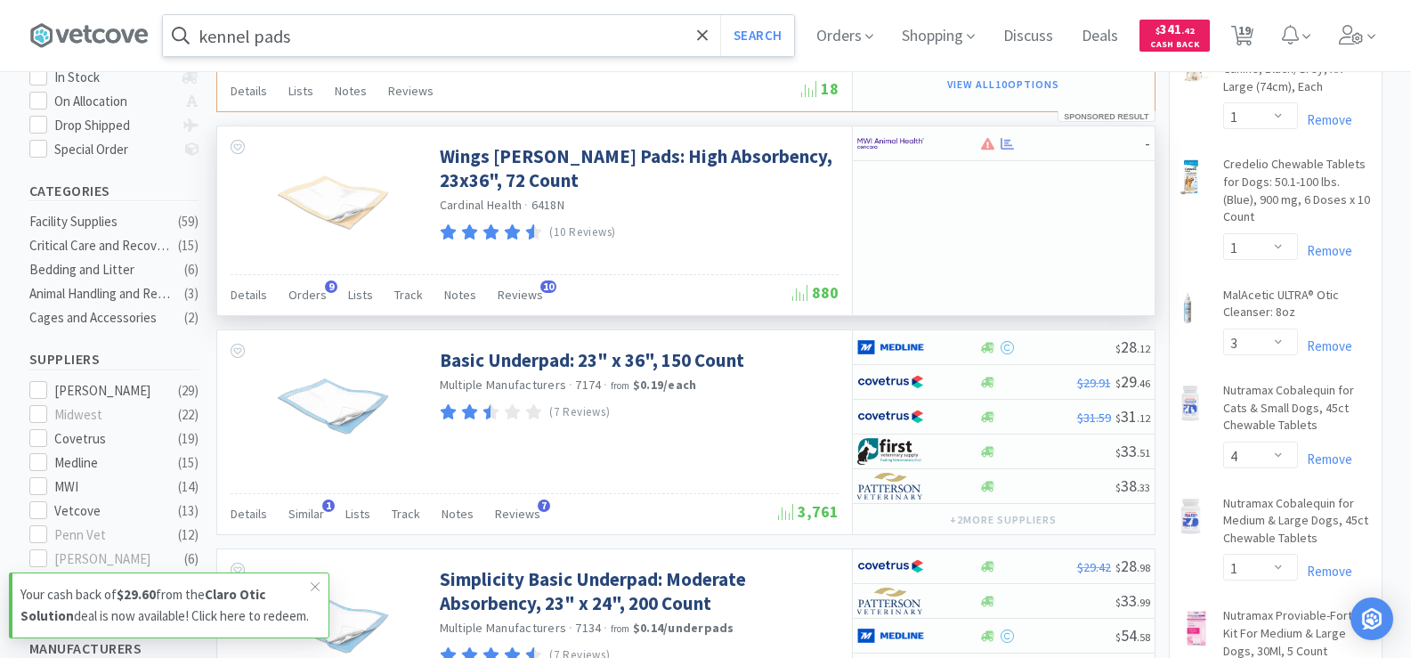
scroll to position [356, 0]
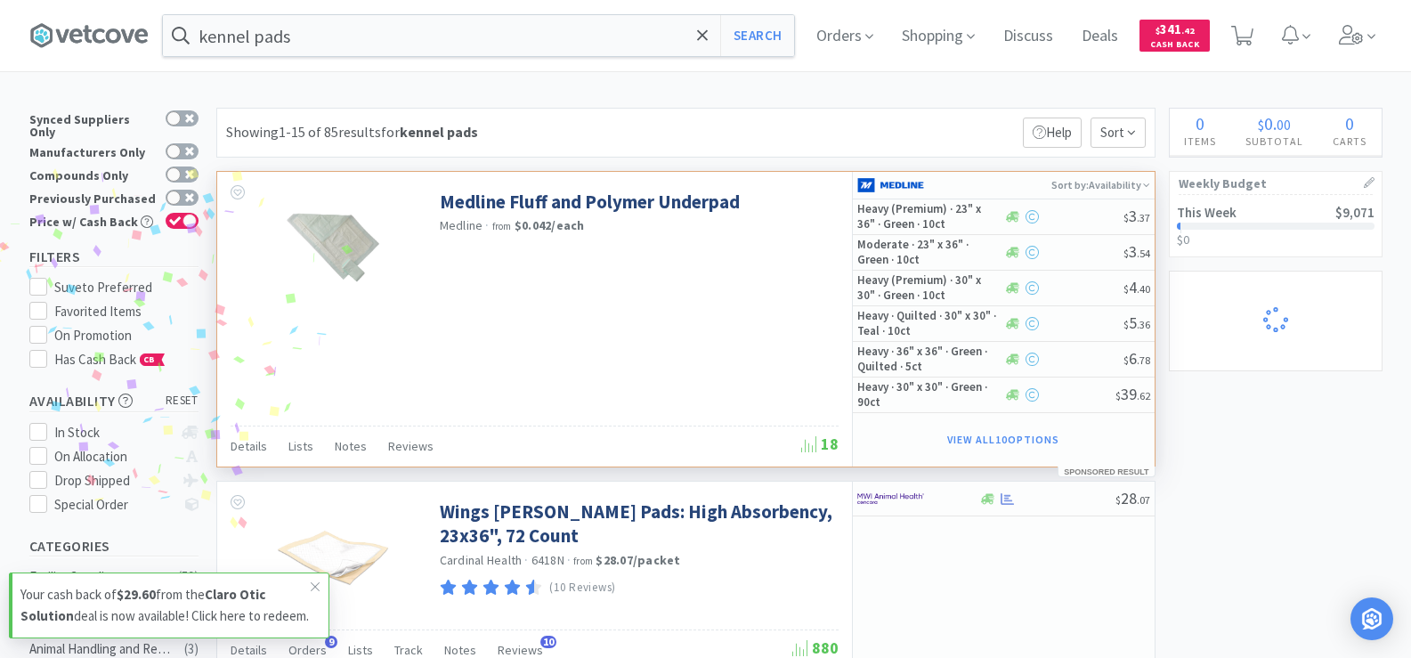
select select "1"
select select "3"
select select "4"
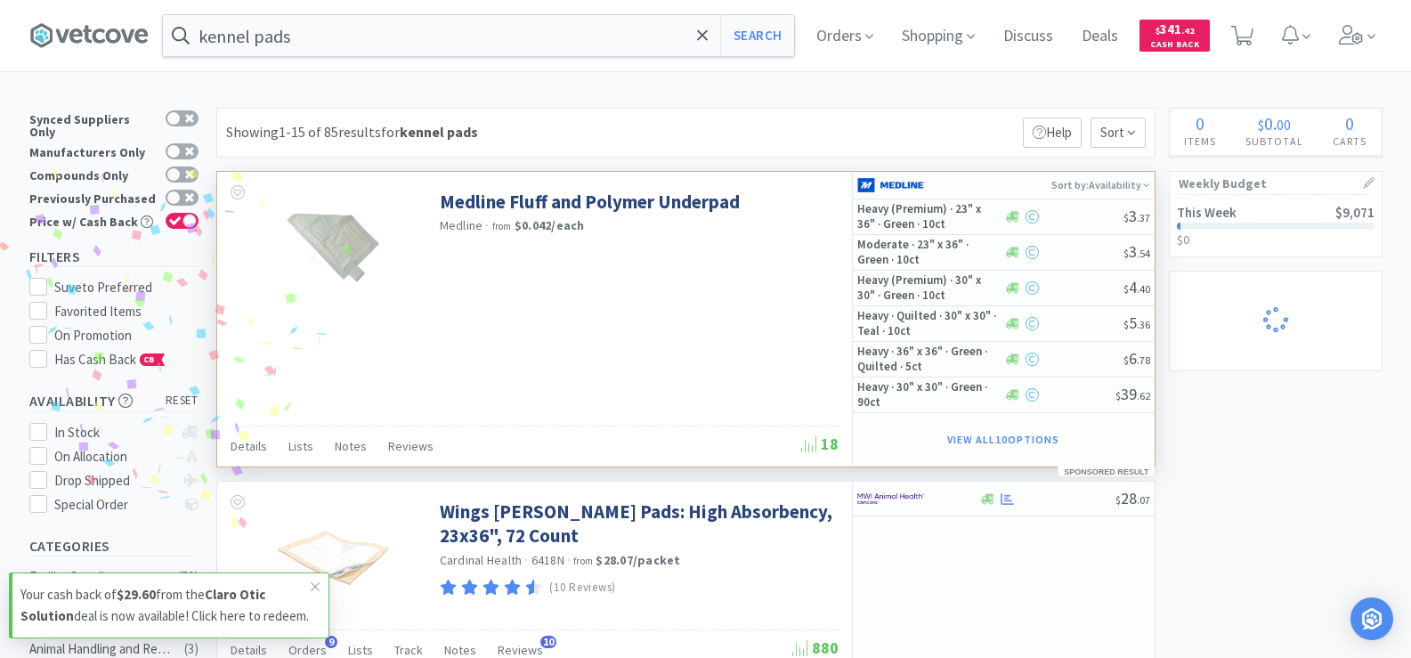
select select "1"
select select "2"
select select "12"
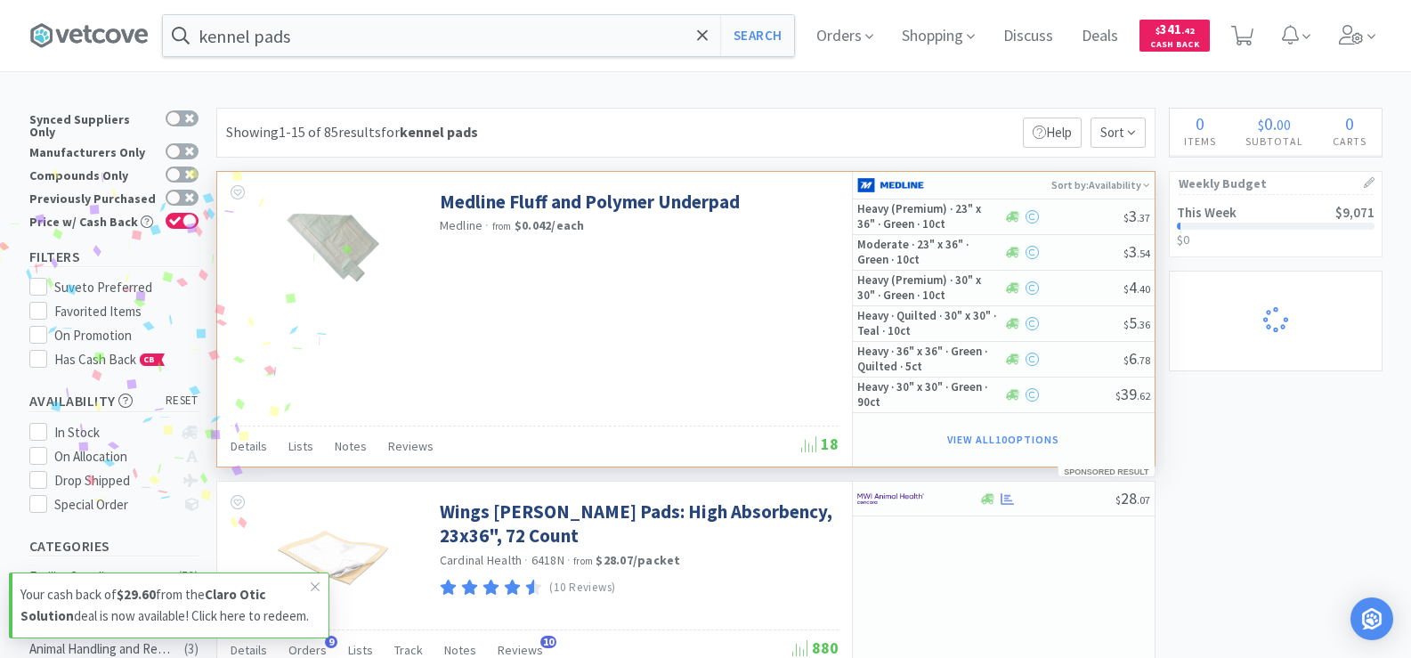
select select "6"
select select "4"
select select "1"
select select "2"
select select "1"
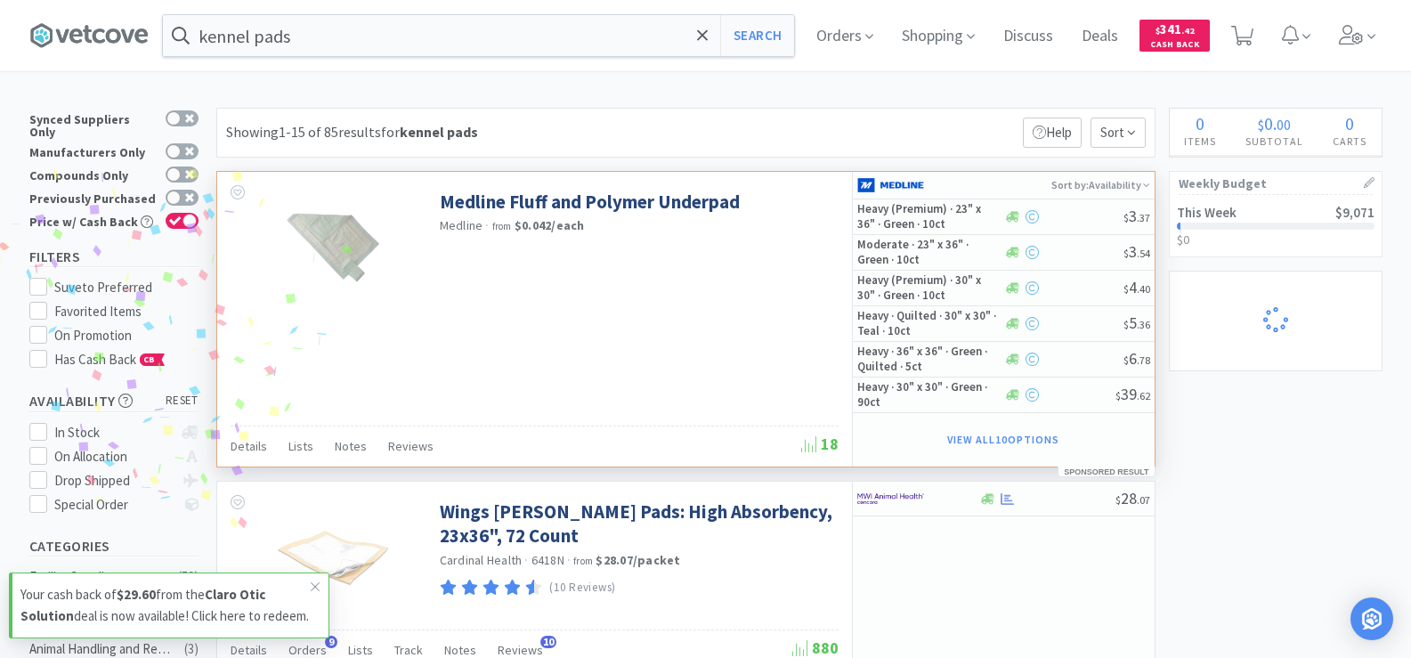
select select "1"
select select "6"
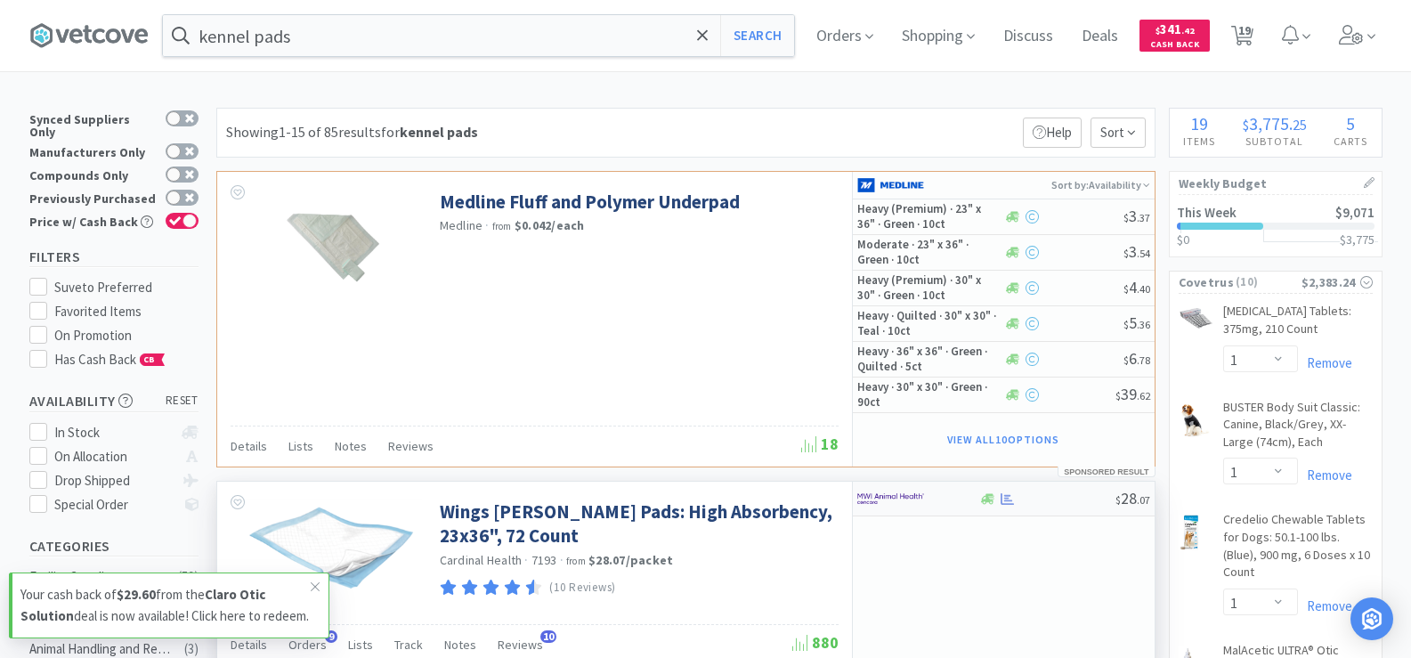
click at [999, 497] on div at bounding box center [1008, 498] width 18 height 13
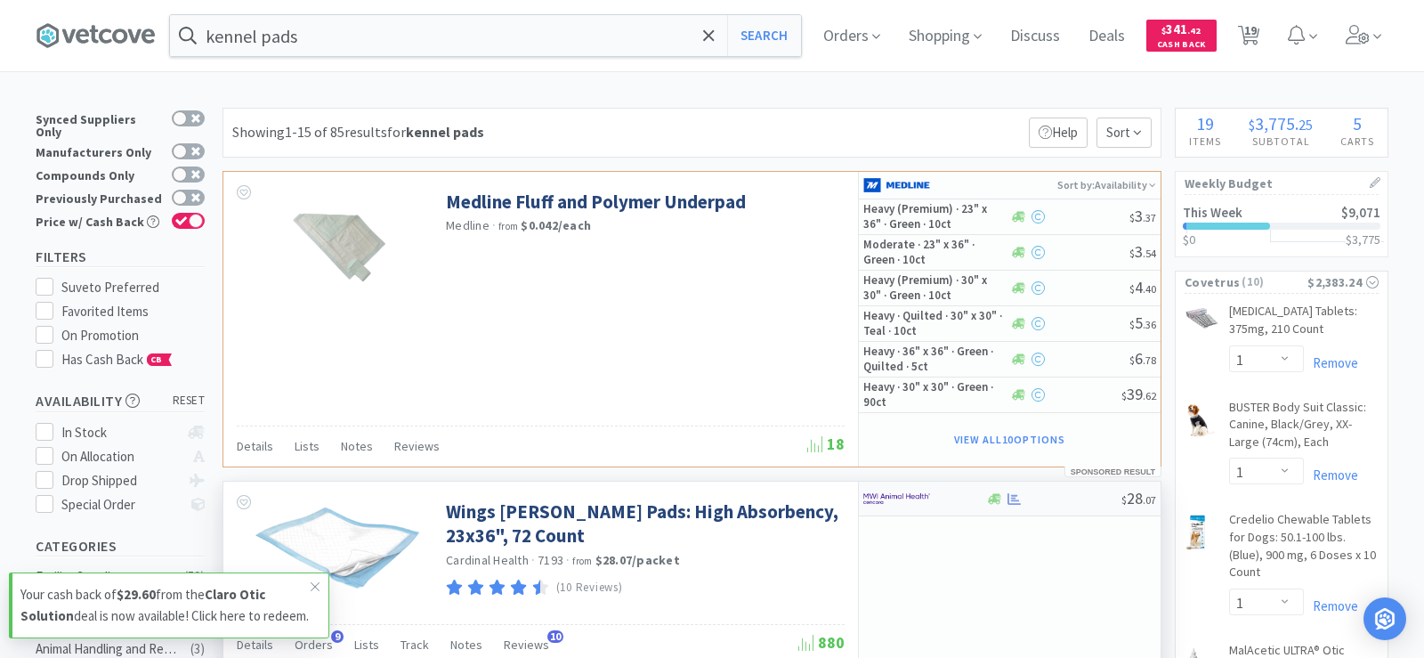
select select "1"
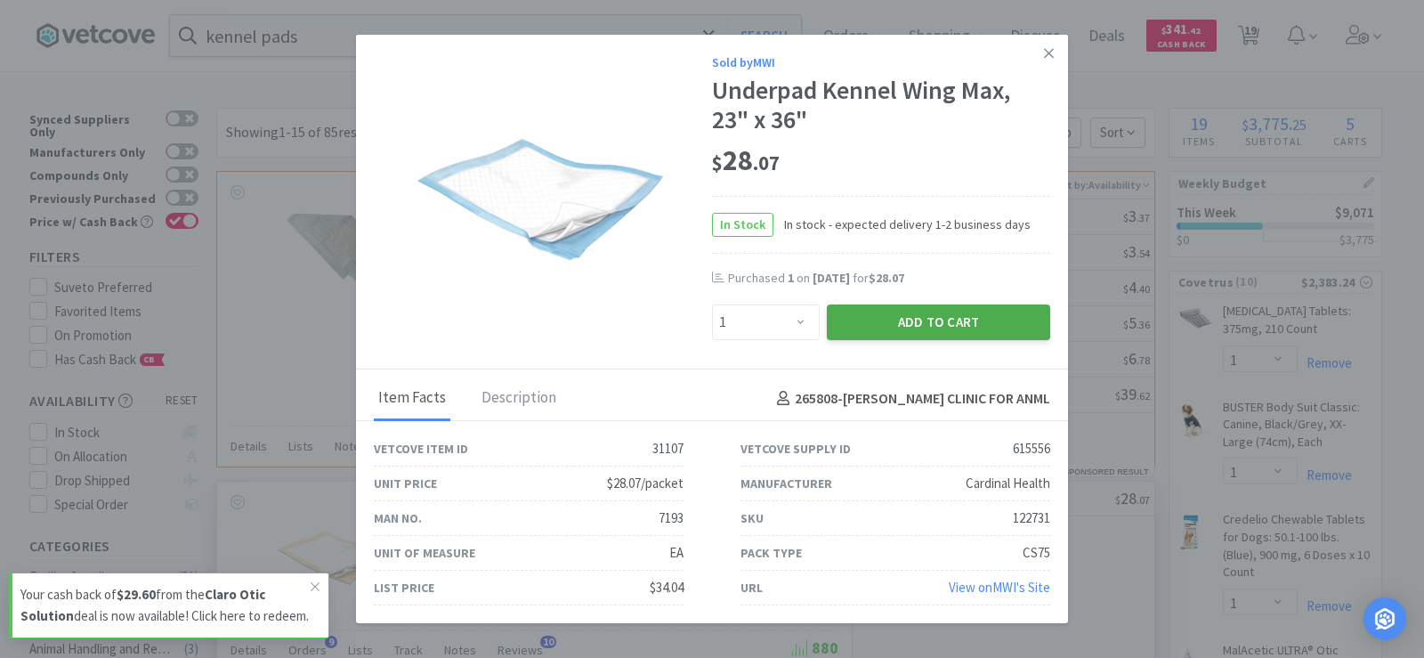
click at [918, 328] on button "Add to Cart" at bounding box center [938, 322] width 223 height 36
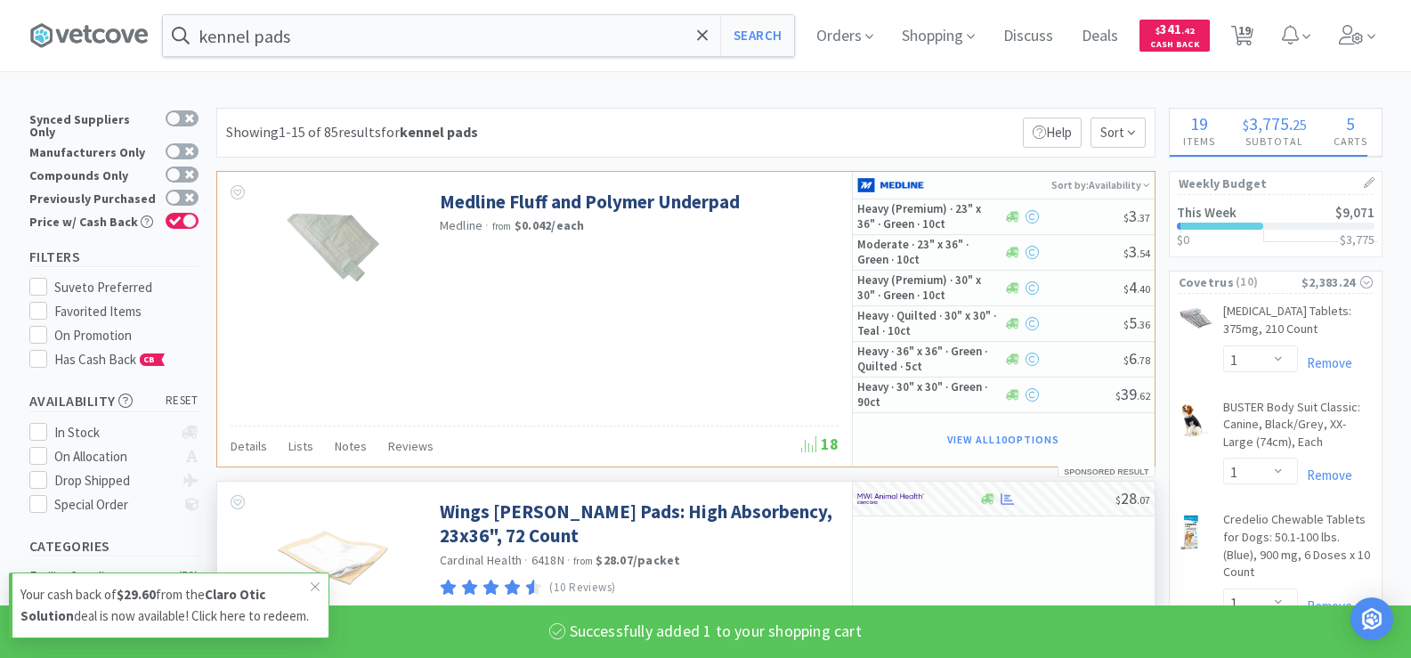
select select "1"
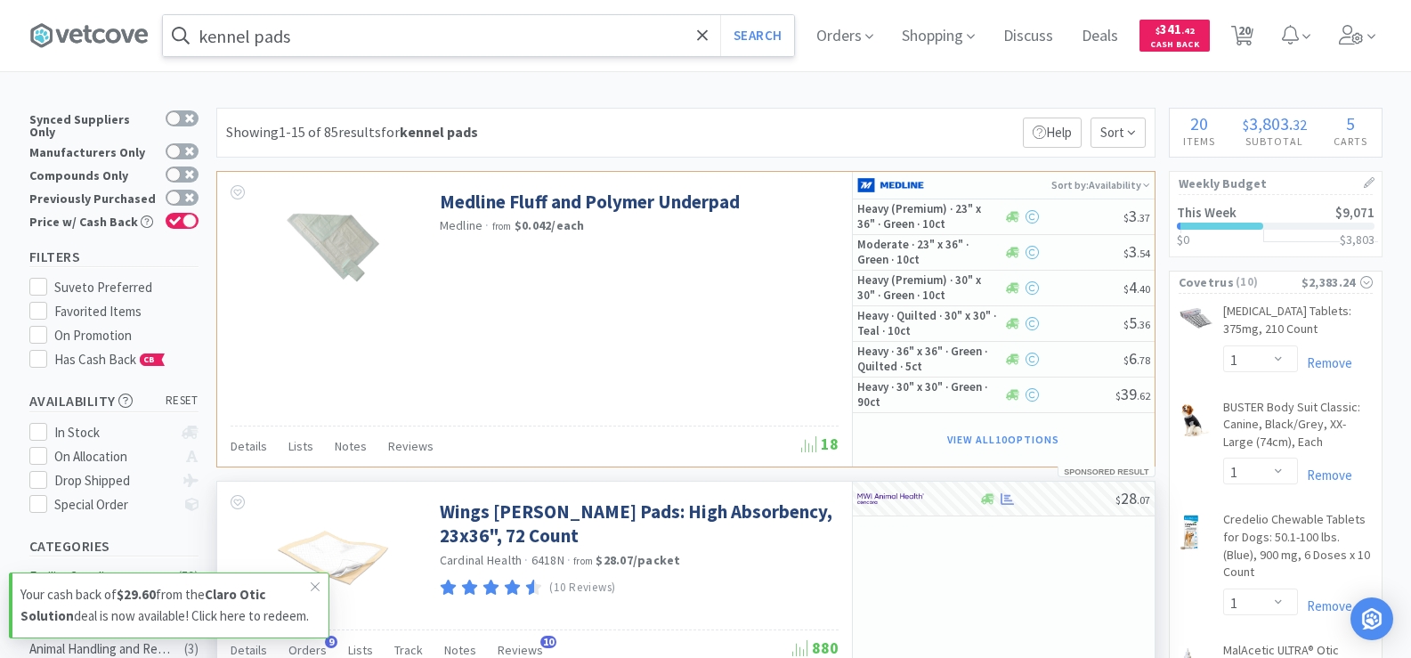
click at [358, 44] on input "kennel pads" at bounding box center [478, 35] width 631 height 41
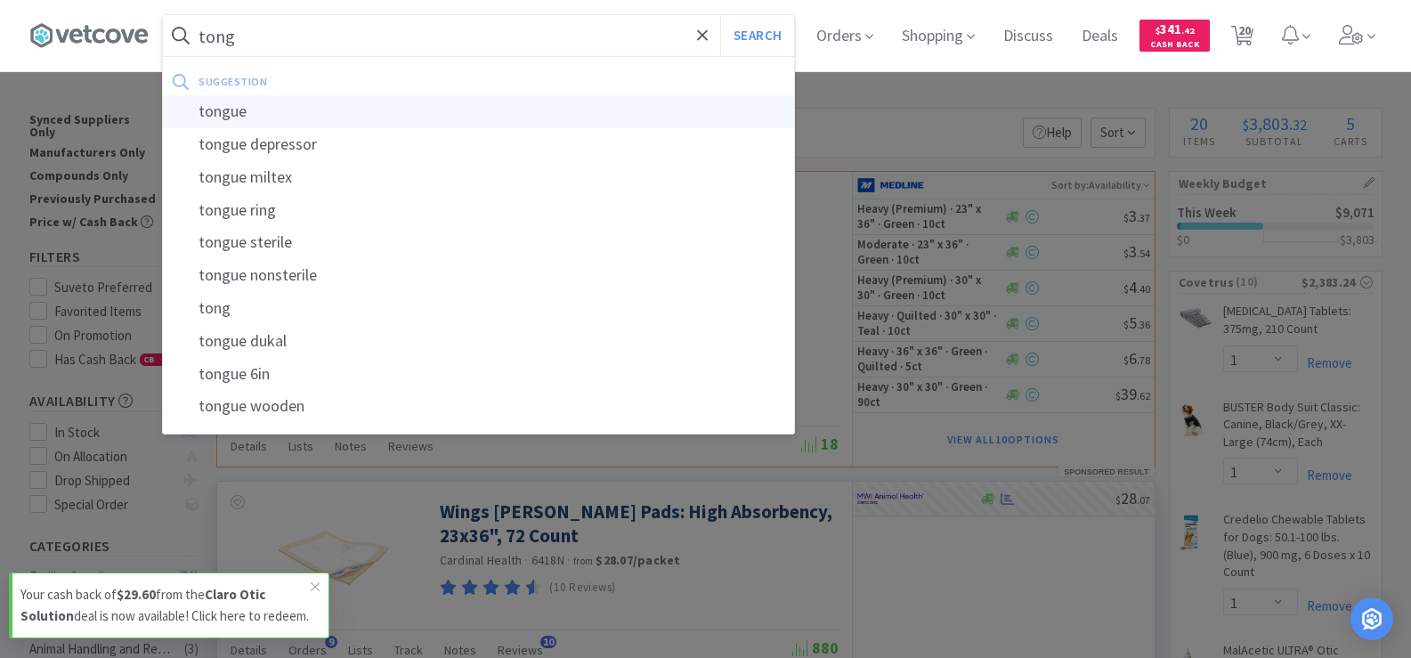
click at [329, 114] on div "tongue" at bounding box center [478, 111] width 631 height 33
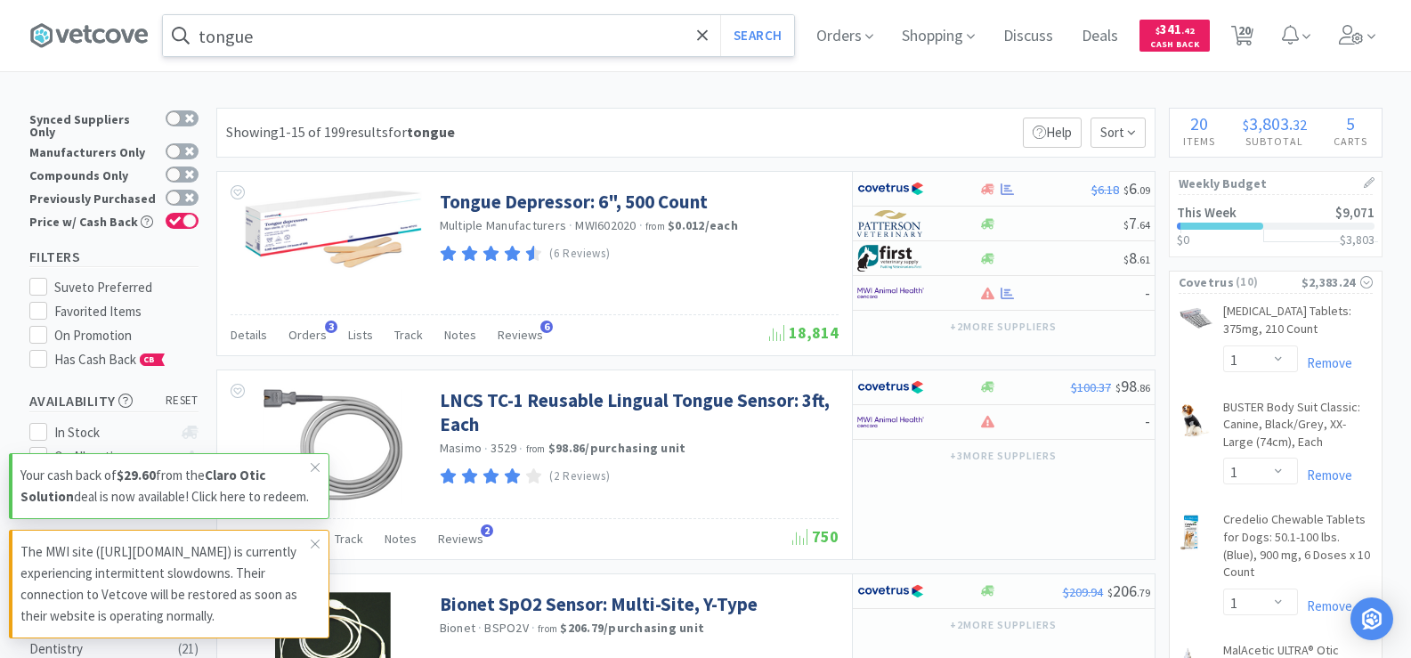
click at [351, 50] on input "tongue" at bounding box center [478, 35] width 631 height 41
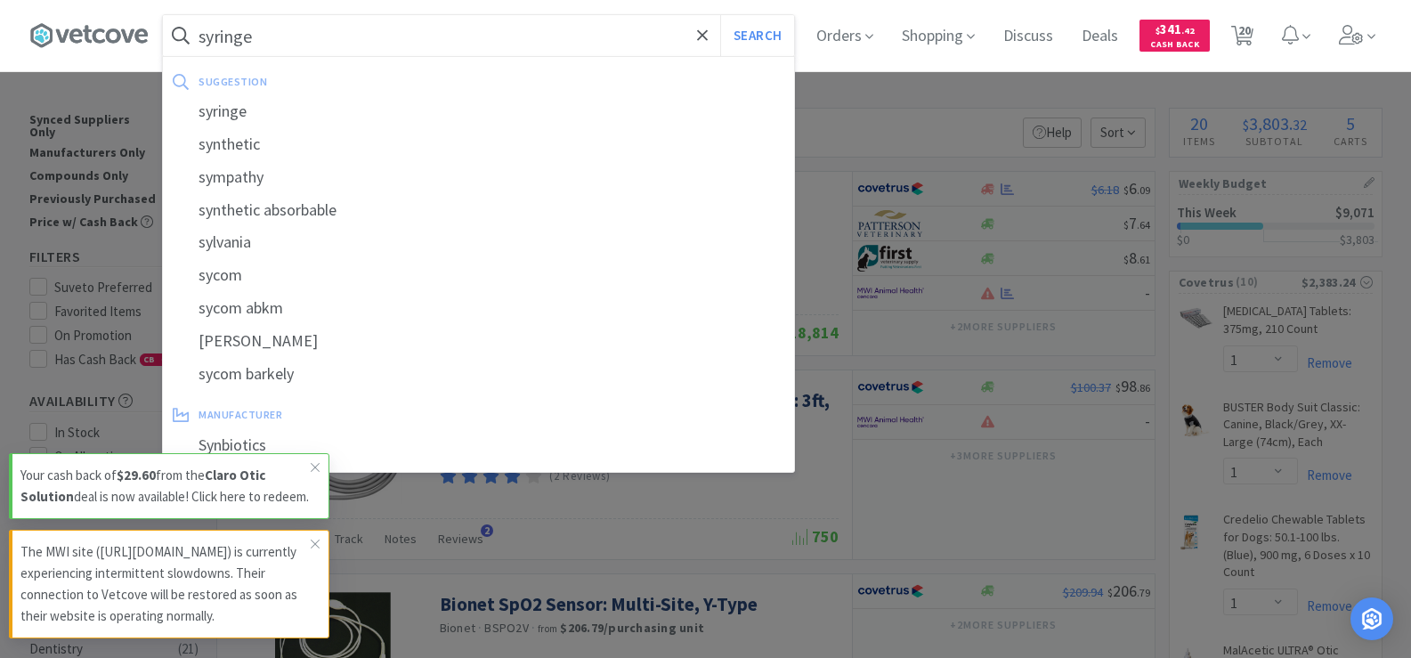
type input "syringe"
click at [720, 15] on button "Search" at bounding box center [757, 35] width 74 height 41
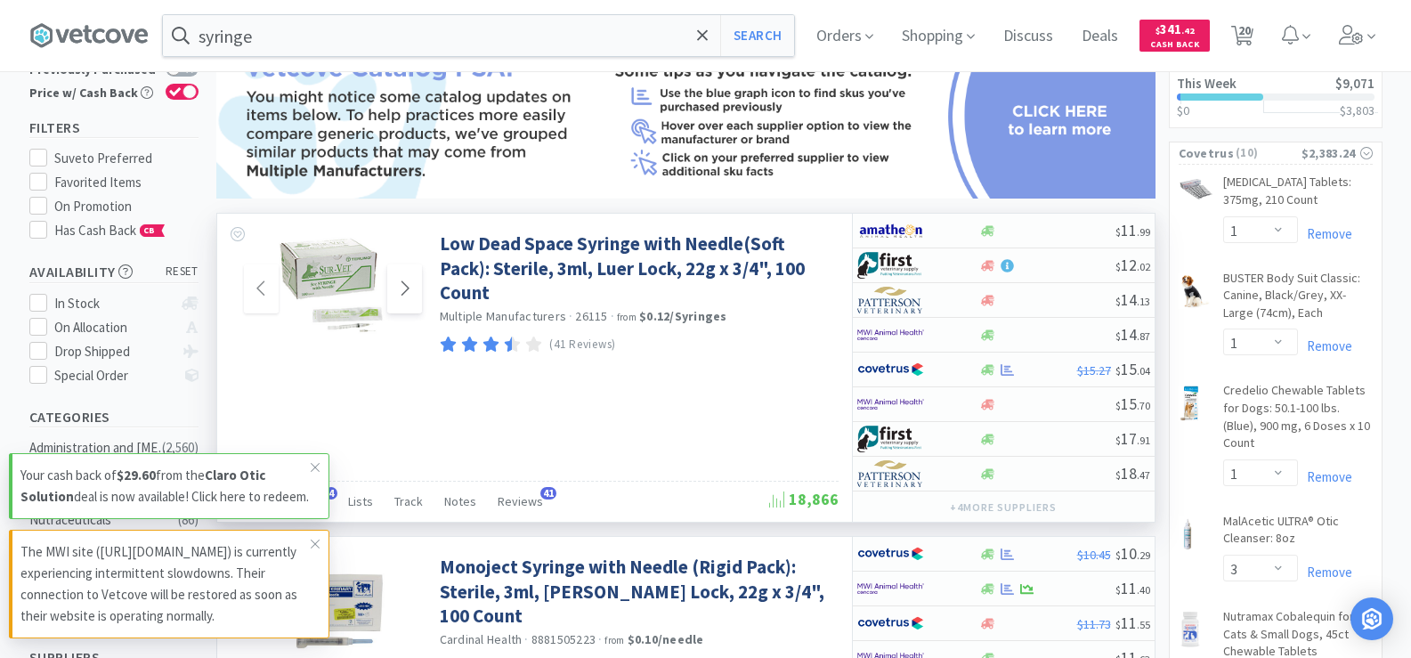
scroll to position [267, 0]
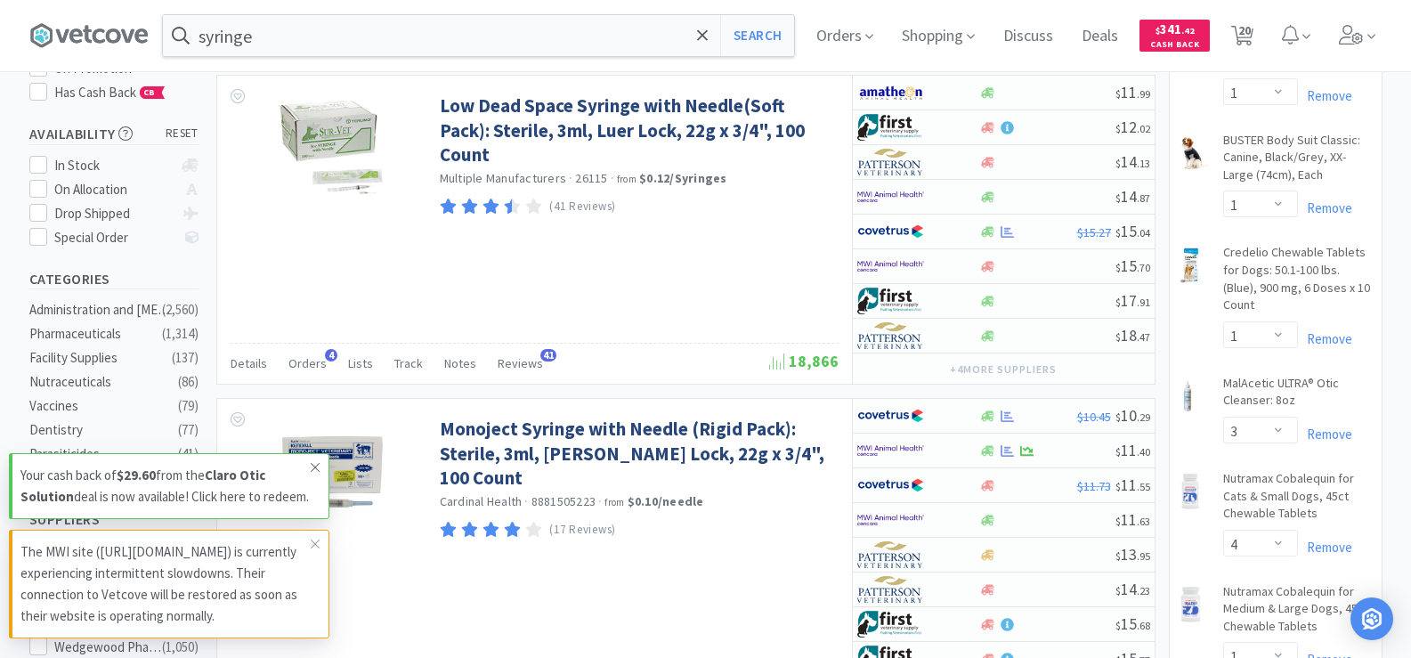
click at [317, 458] on span at bounding box center [315, 467] width 25 height 28
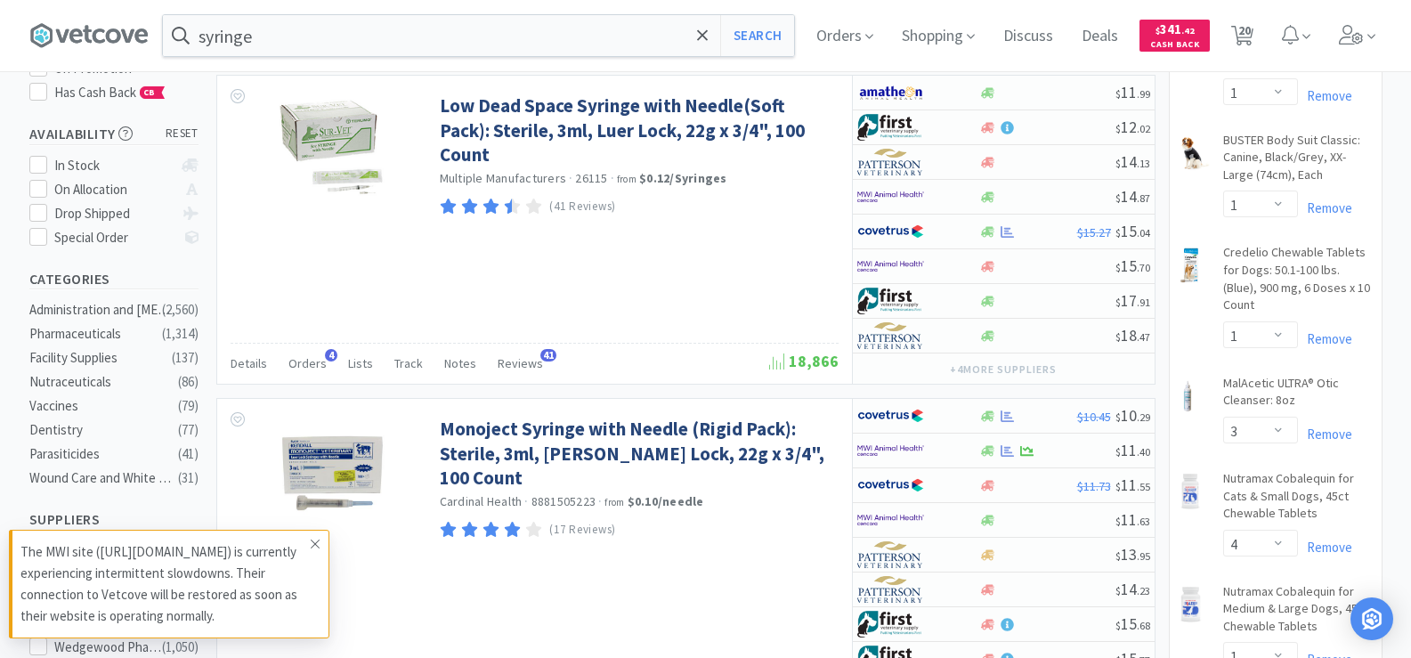
click at [314, 548] on icon at bounding box center [315, 544] width 11 height 14
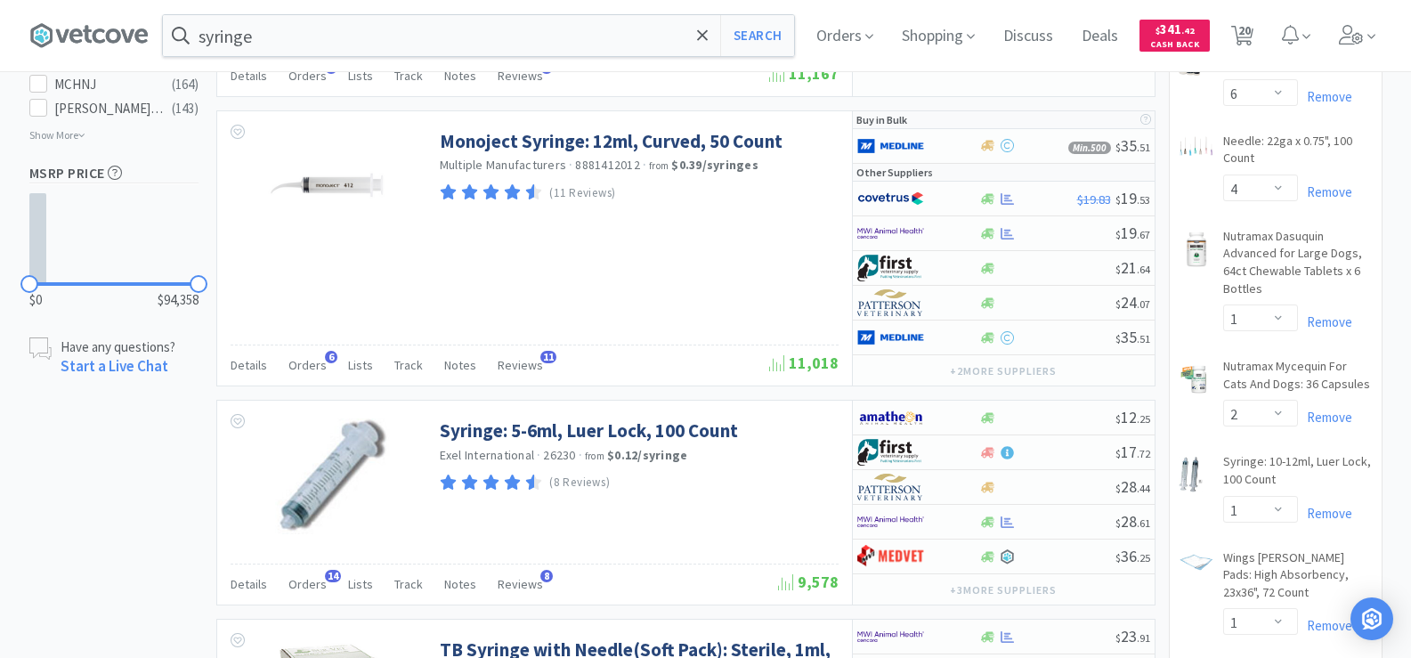
scroll to position [1424, 0]
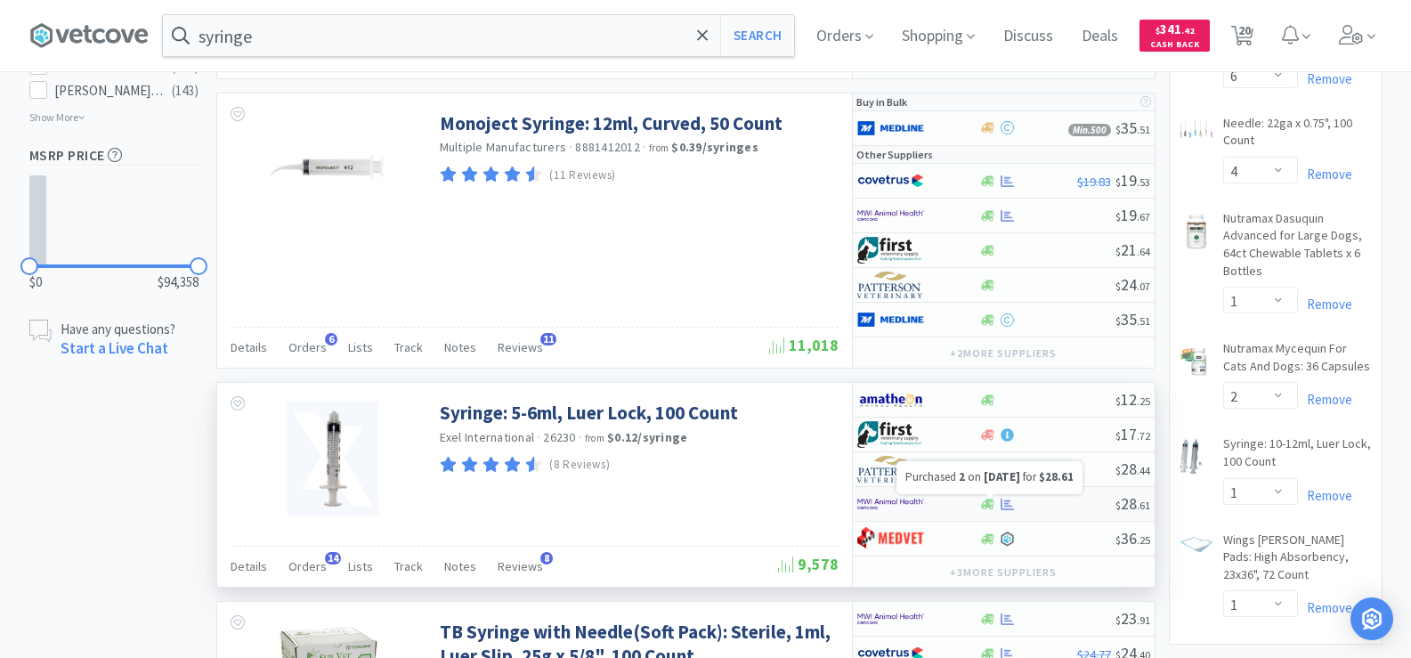
click at [1003, 507] on icon at bounding box center [1006, 504] width 13 height 13
select select "1"
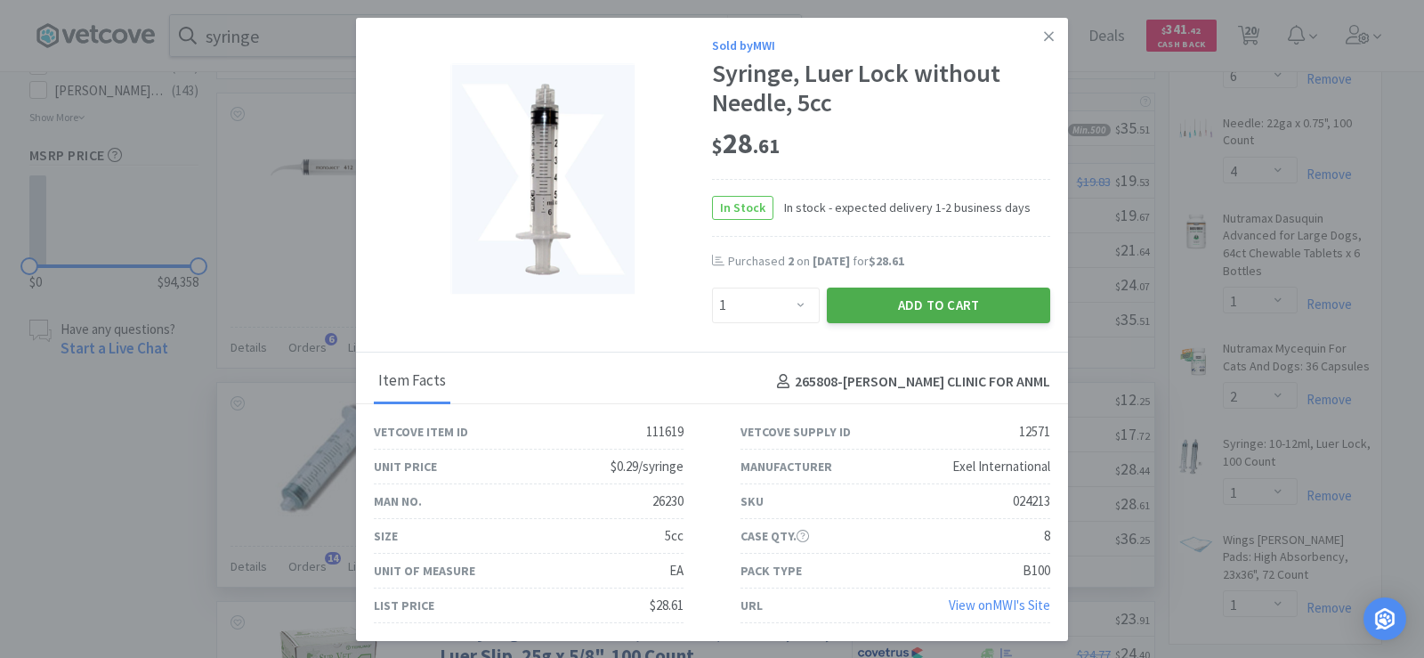
click at [902, 307] on button "Add to Cart" at bounding box center [938, 306] width 223 height 36
